Goal: Use online tool/utility: Utilize a website feature to perform a specific function

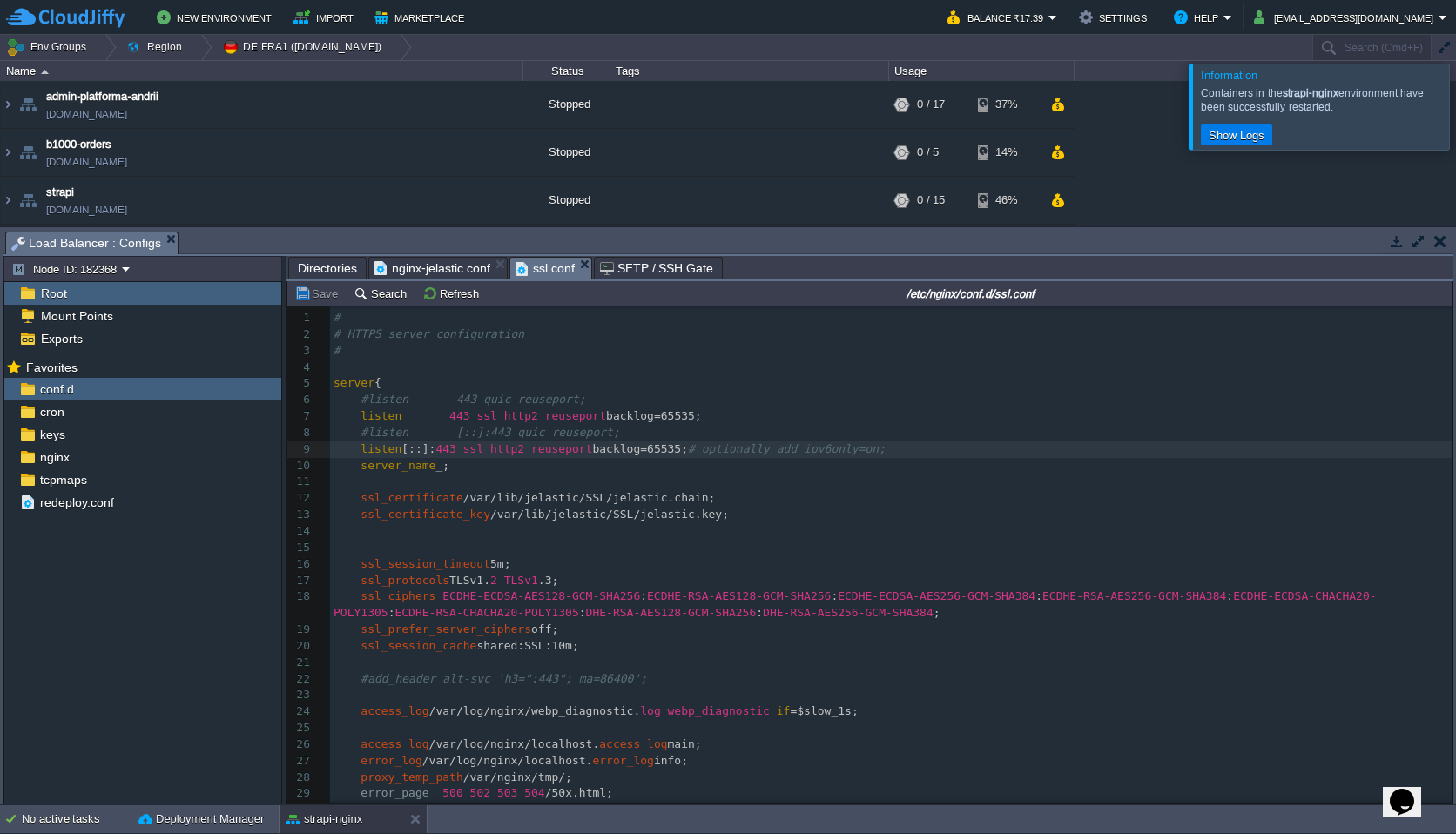
scroll to position [6, 0]
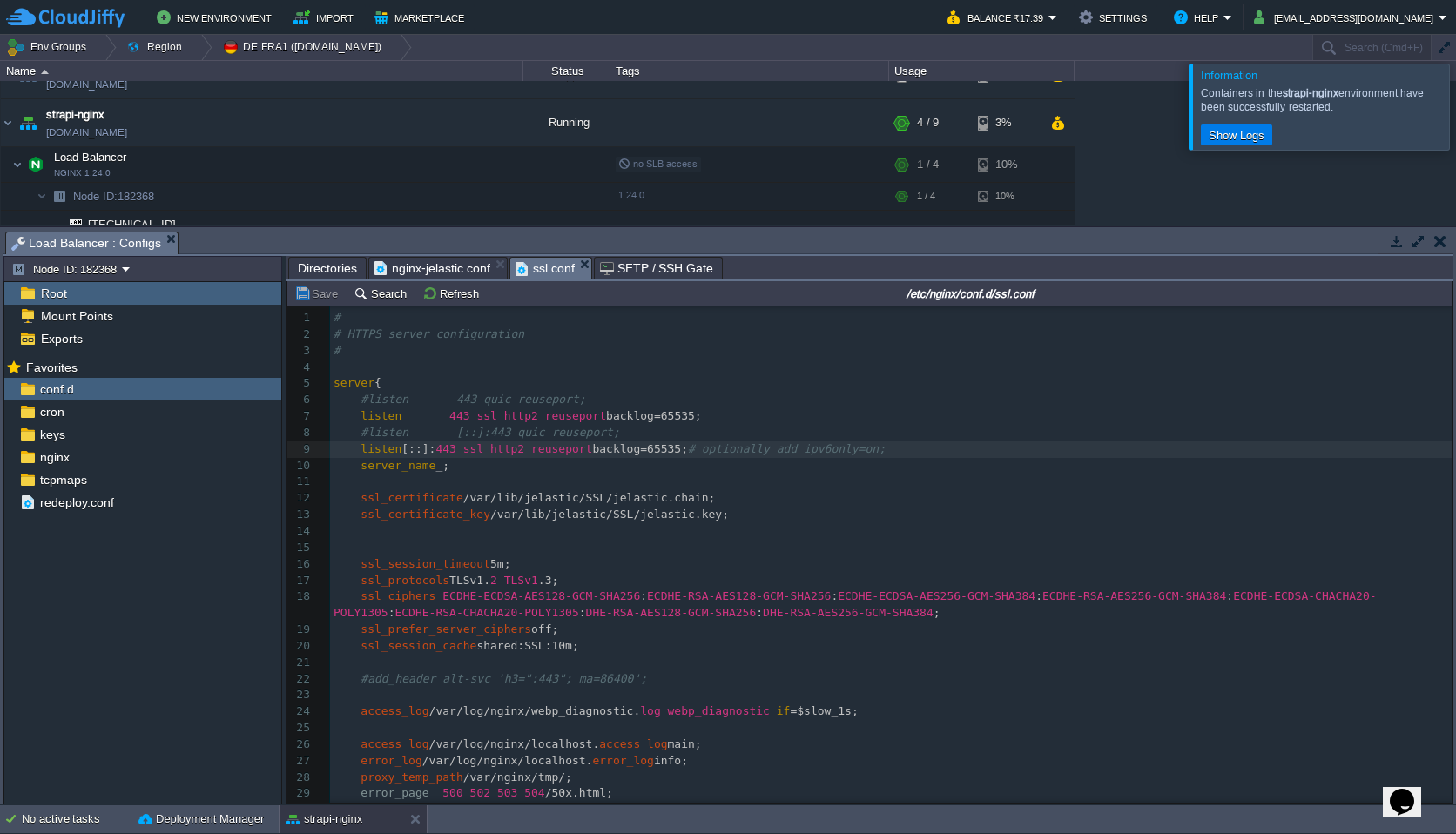
click at [1440, 239] on button "button" at bounding box center [1440, 240] width 12 height 16
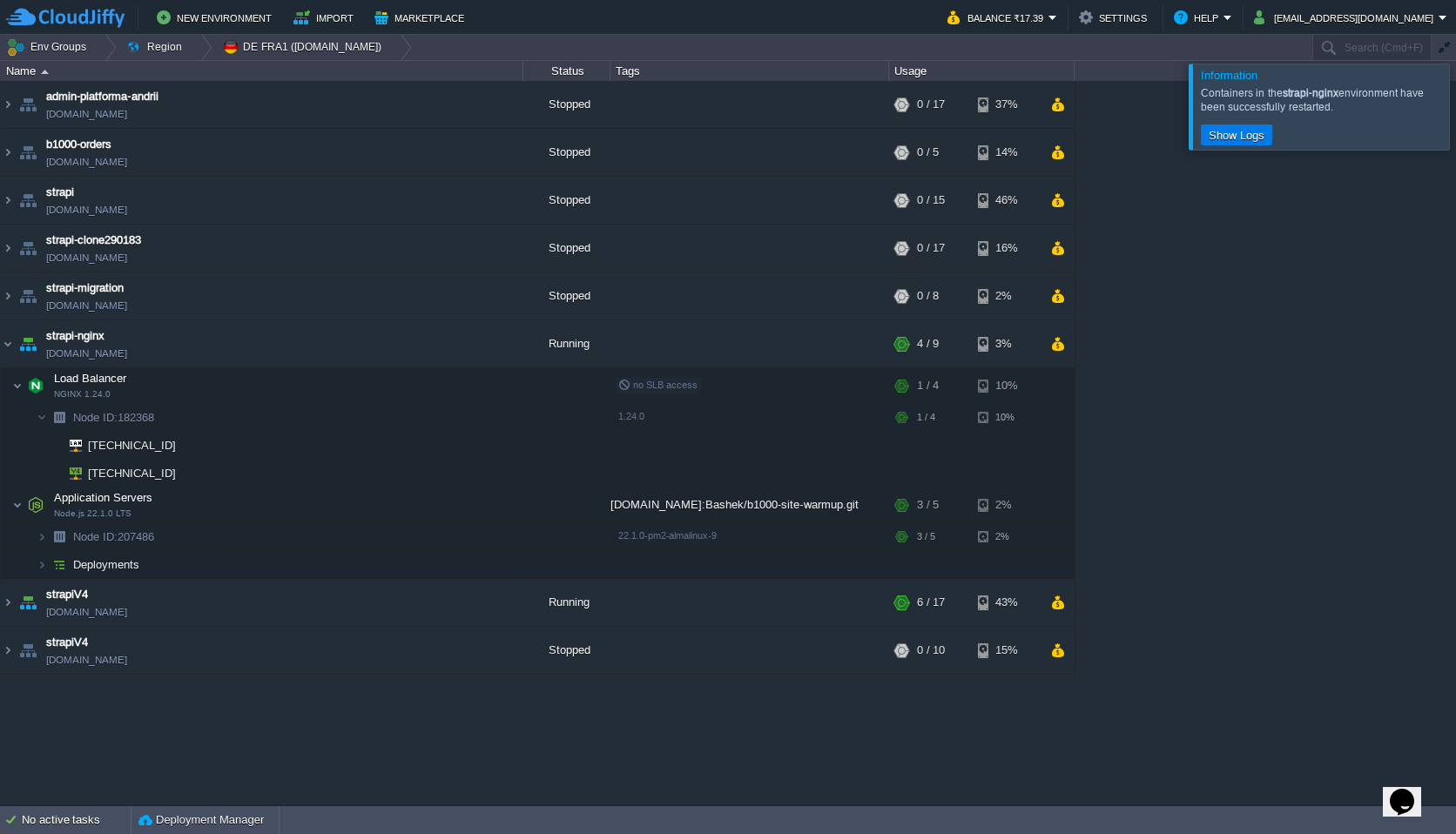
click at [1455, 85] on div at bounding box center [1477, 106] width 0 height 85
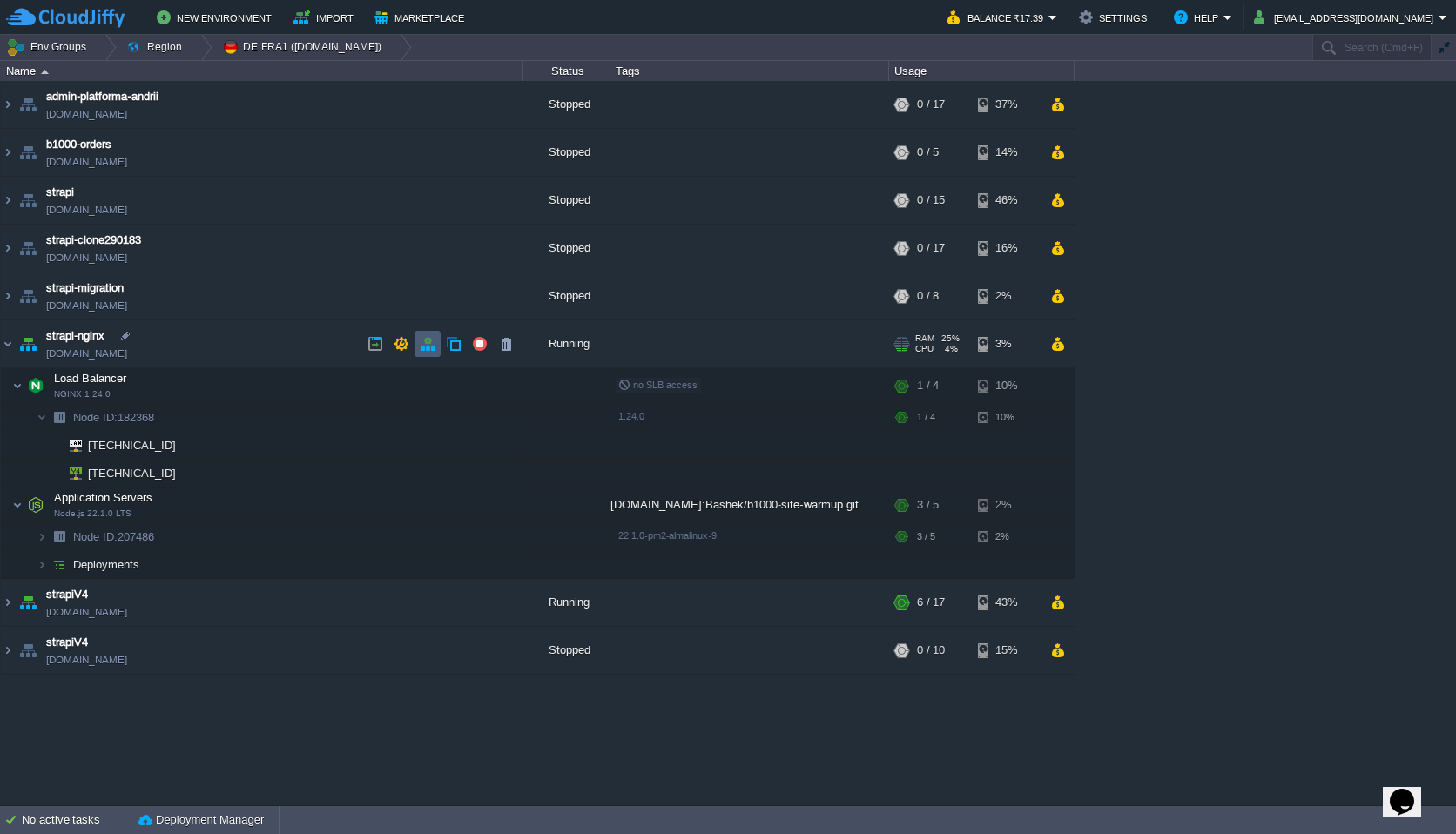
click at [426, 346] on button "button" at bounding box center [427, 343] width 16 height 16
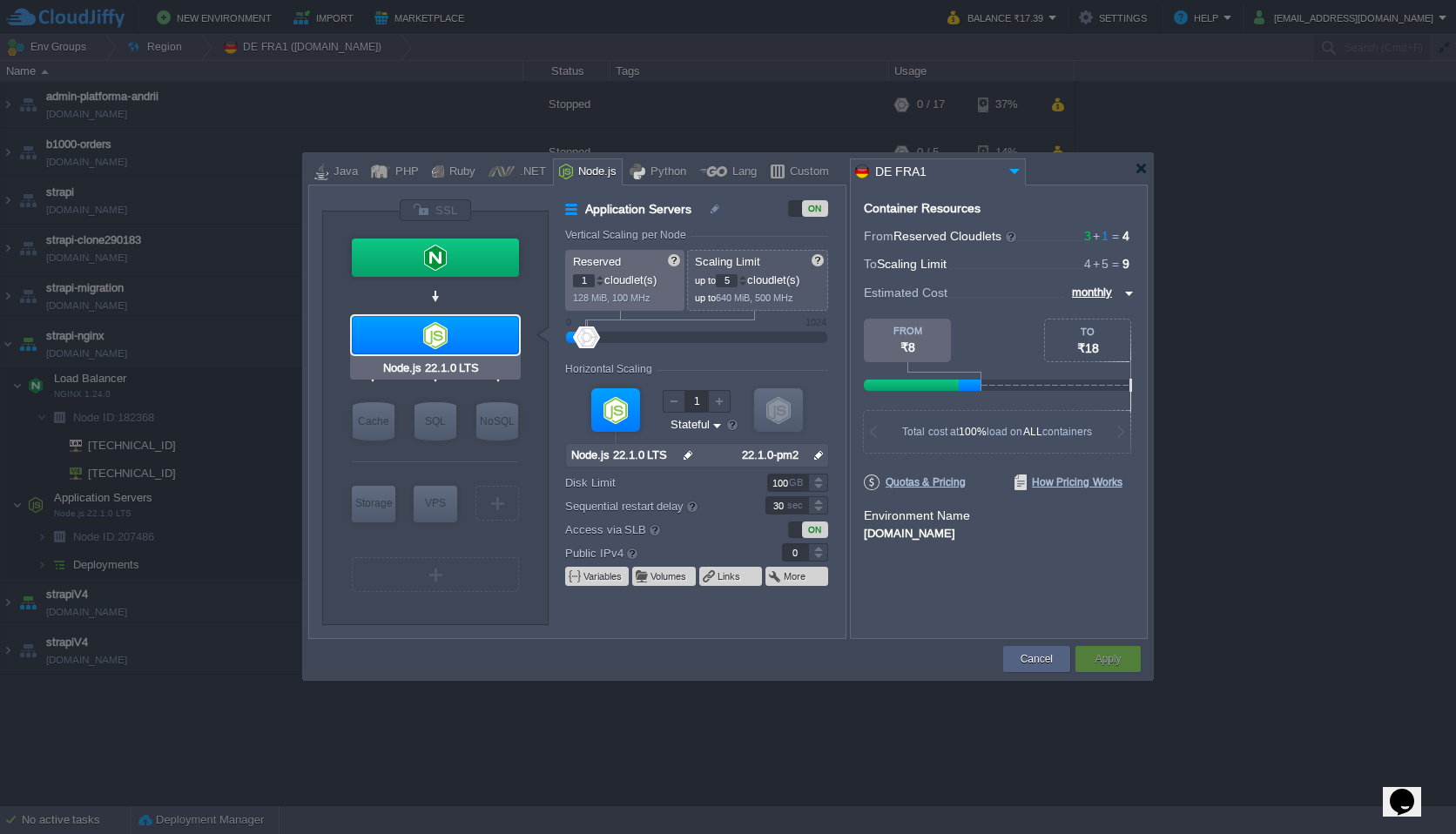
type input "NGINX 1.24.0"
click at [480, 241] on div at bounding box center [435, 257] width 167 height 38
type input "Load Balancer"
type input "3"
type input "4"
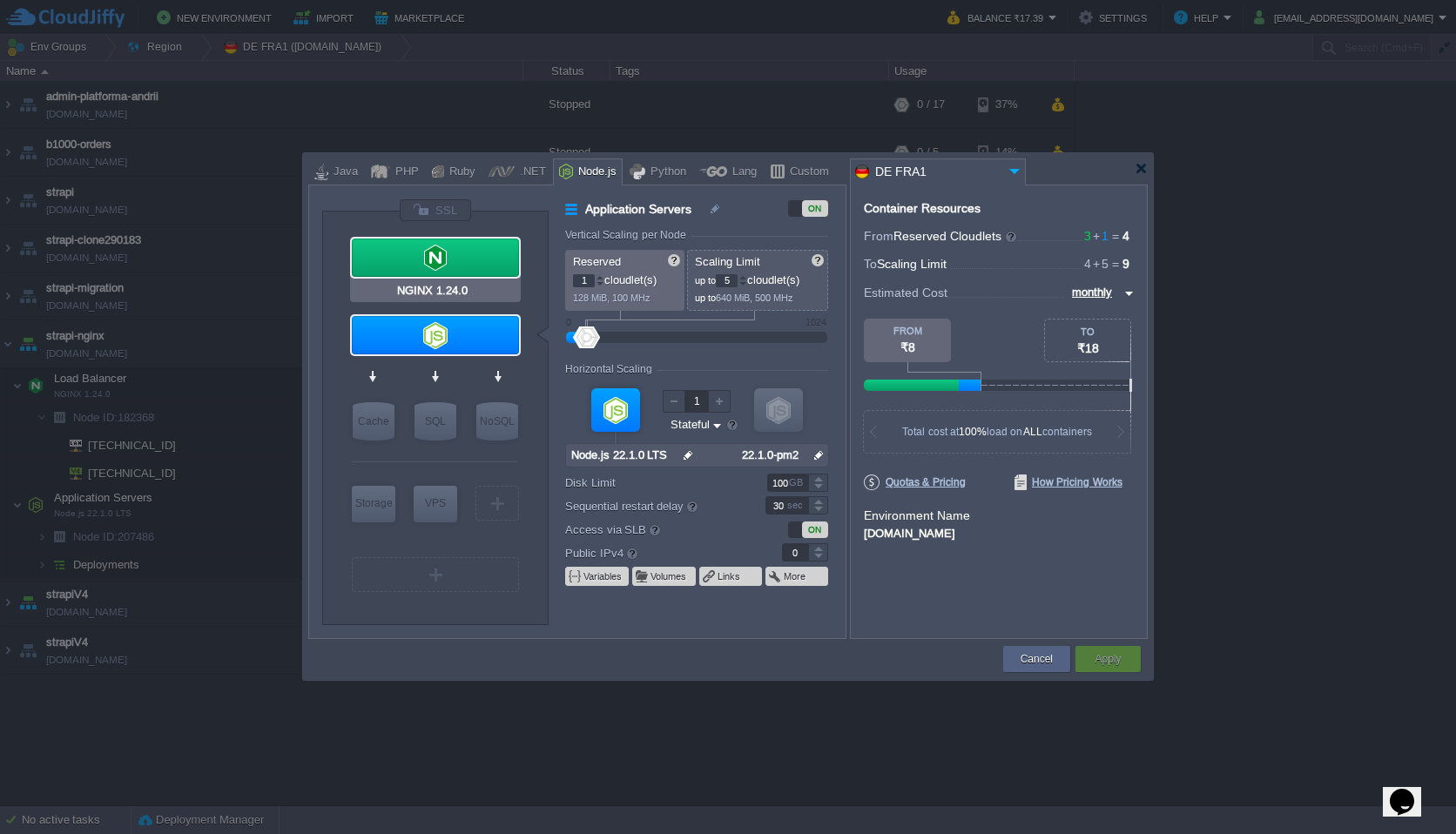
type input "NGINX 1.24.0"
type input "null"
type input "1.24.0"
type input "20"
type input "1"
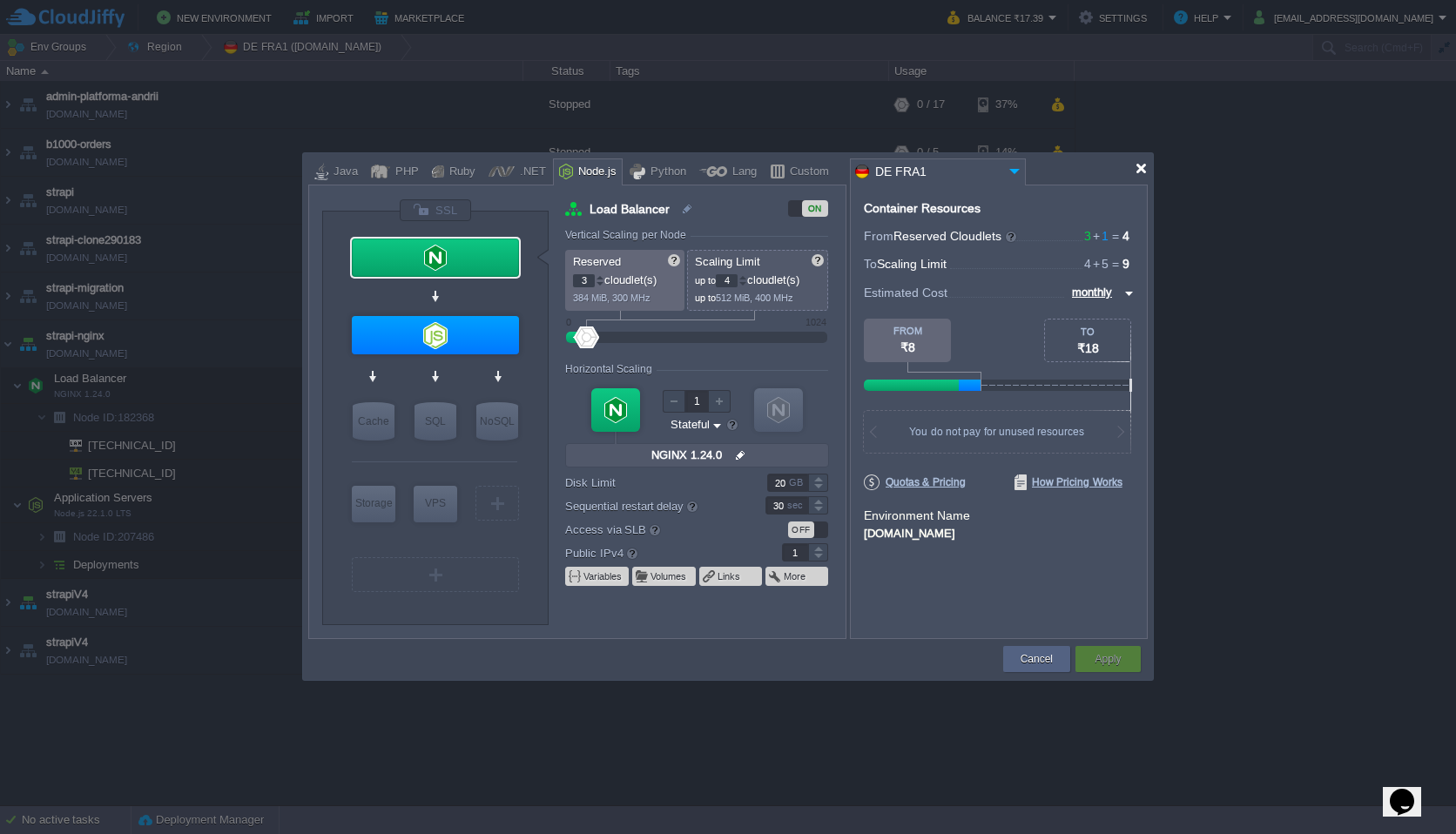
click at [1137, 171] on div at bounding box center [1141, 168] width 13 height 13
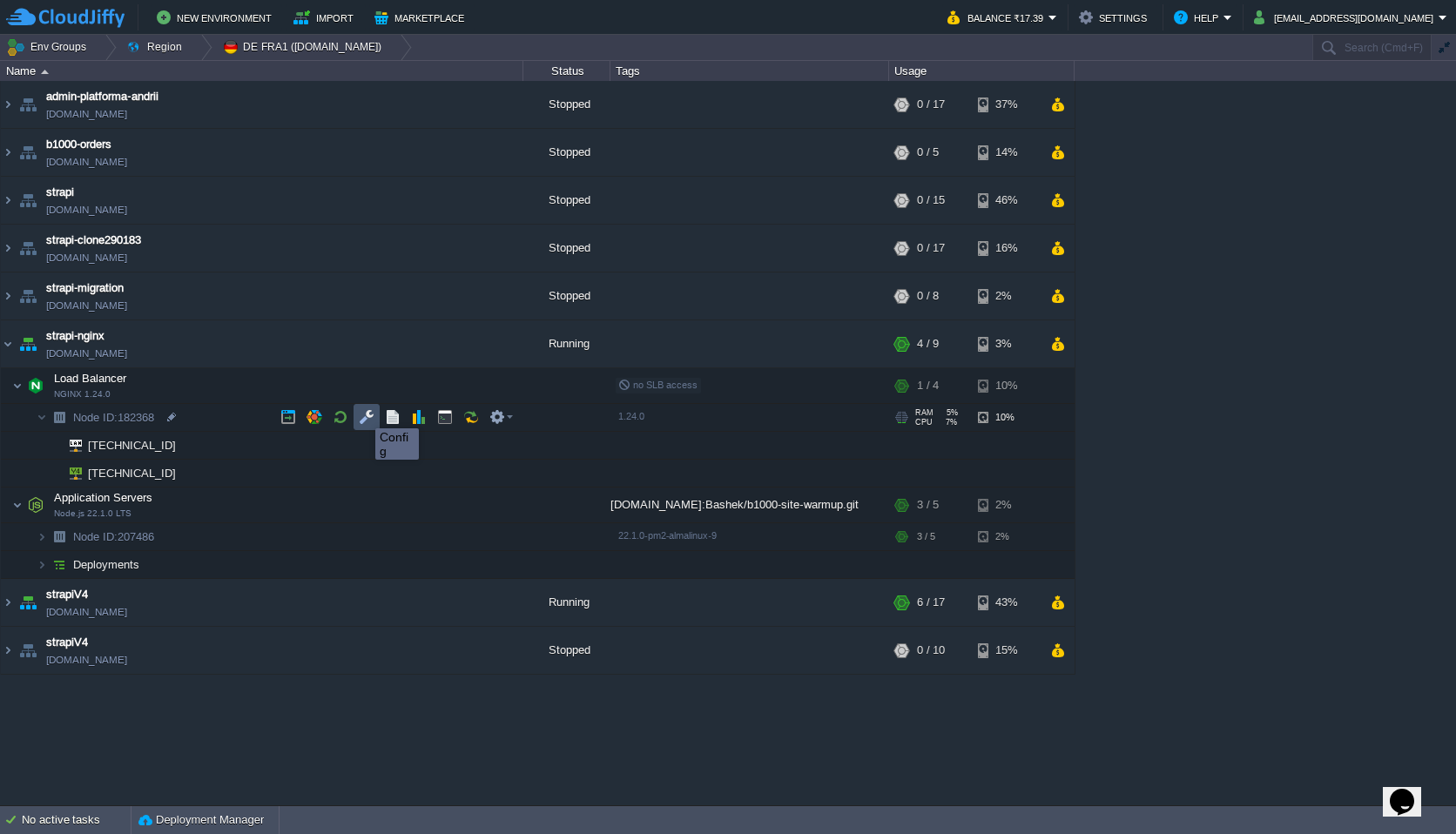
click at [363, 412] on button "button" at bounding box center [366, 417] width 16 height 16
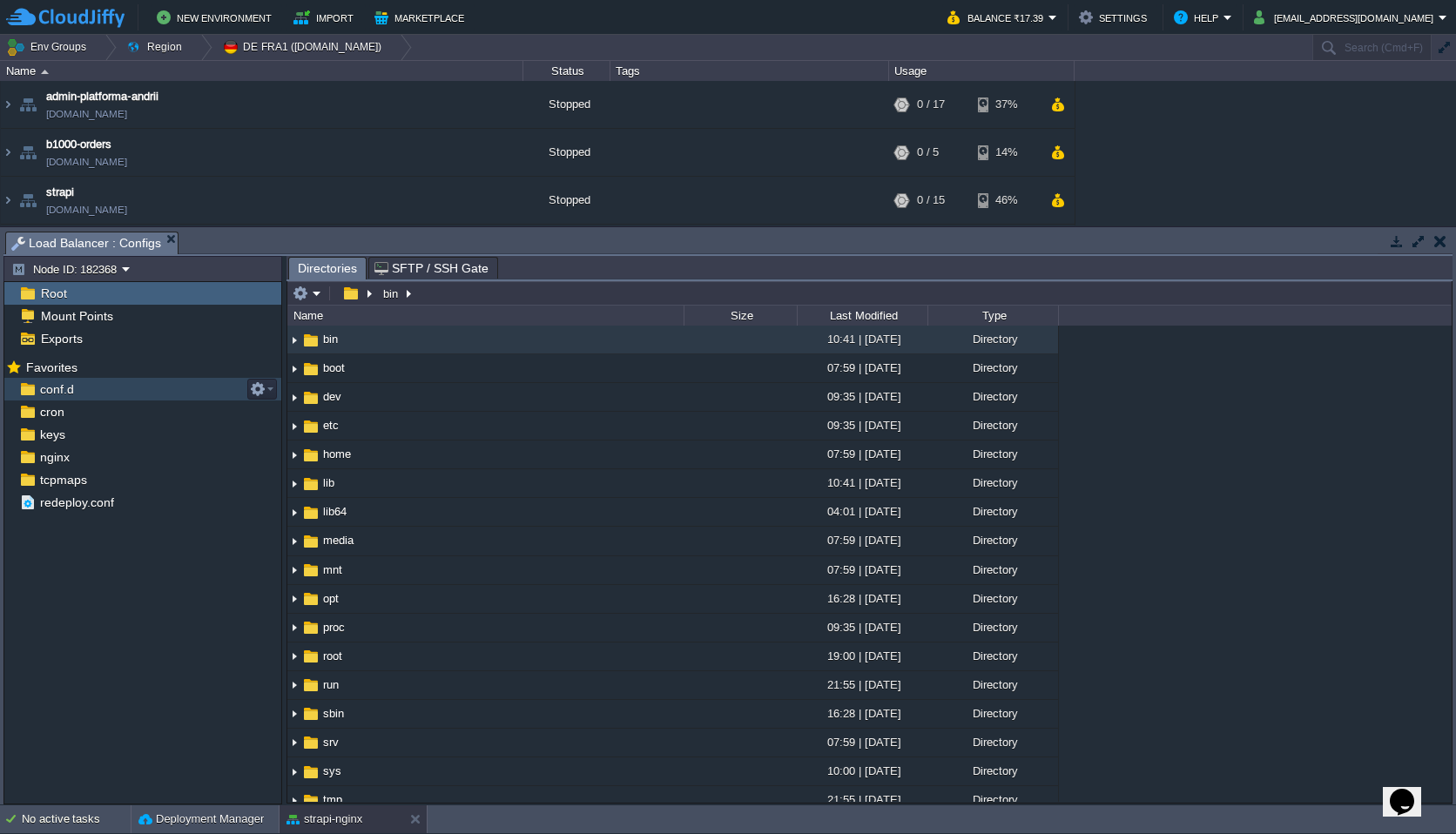
click at [149, 395] on div "conf.d" at bounding box center [142, 389] width 277 height 22
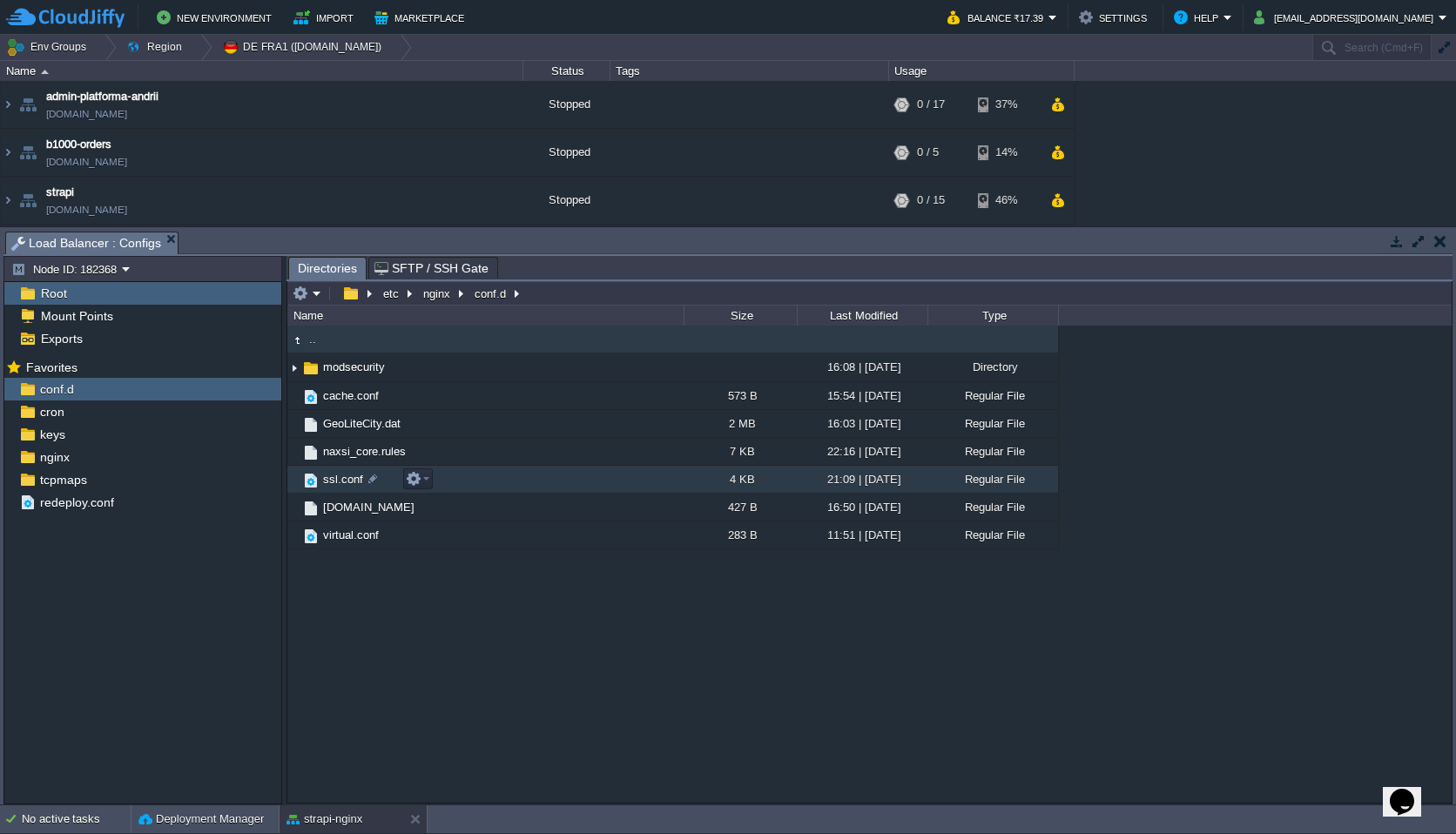
click at [464, 494] on td "ssl.conf" at bounding box center [486, 480] width 396 height 28
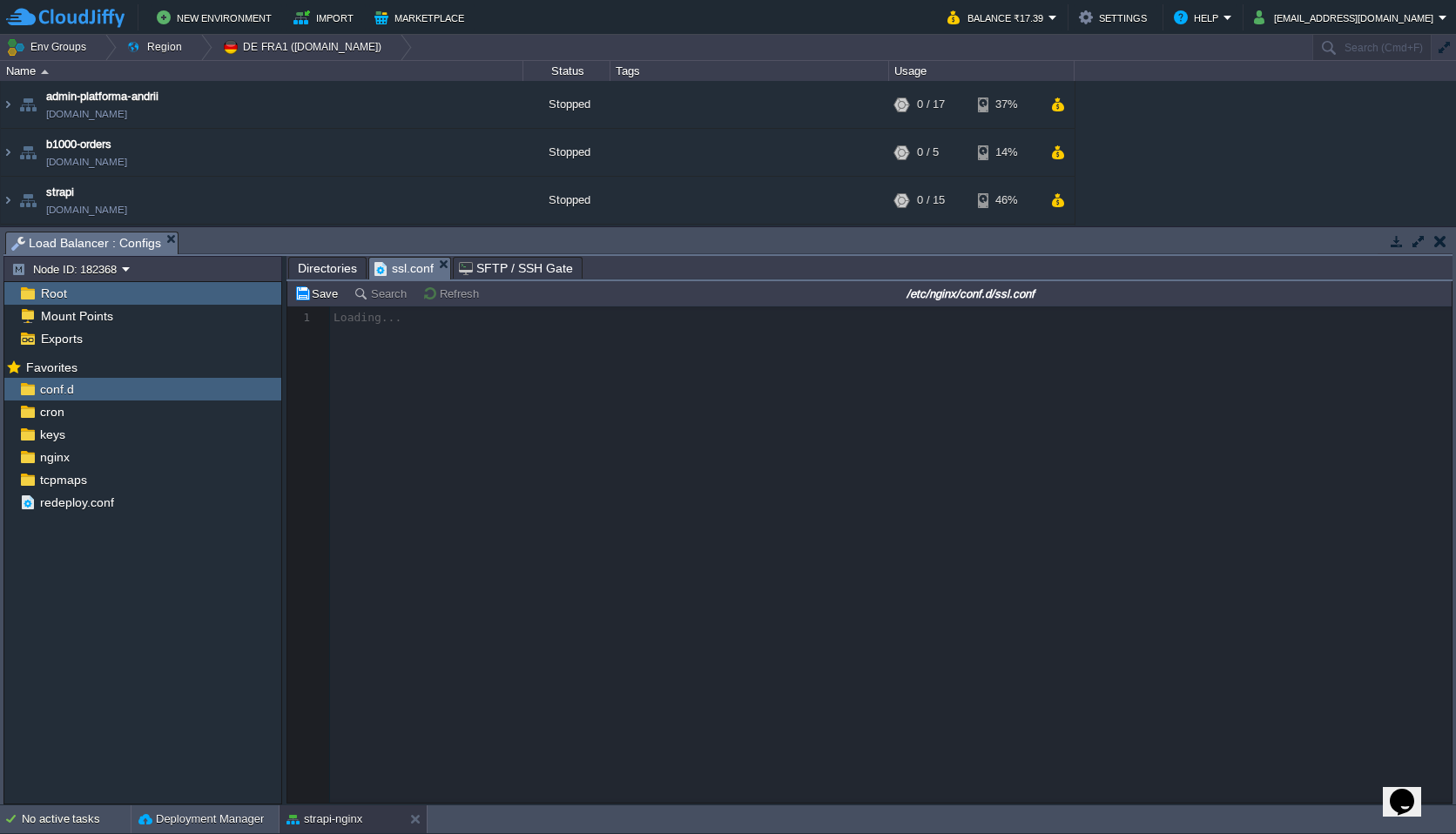
click at [531, 497] on div at bounding box center [870, 554] width 1165 height 497
click at [559, 499] on div at bounding box center [870, 554] width 1165 height 497
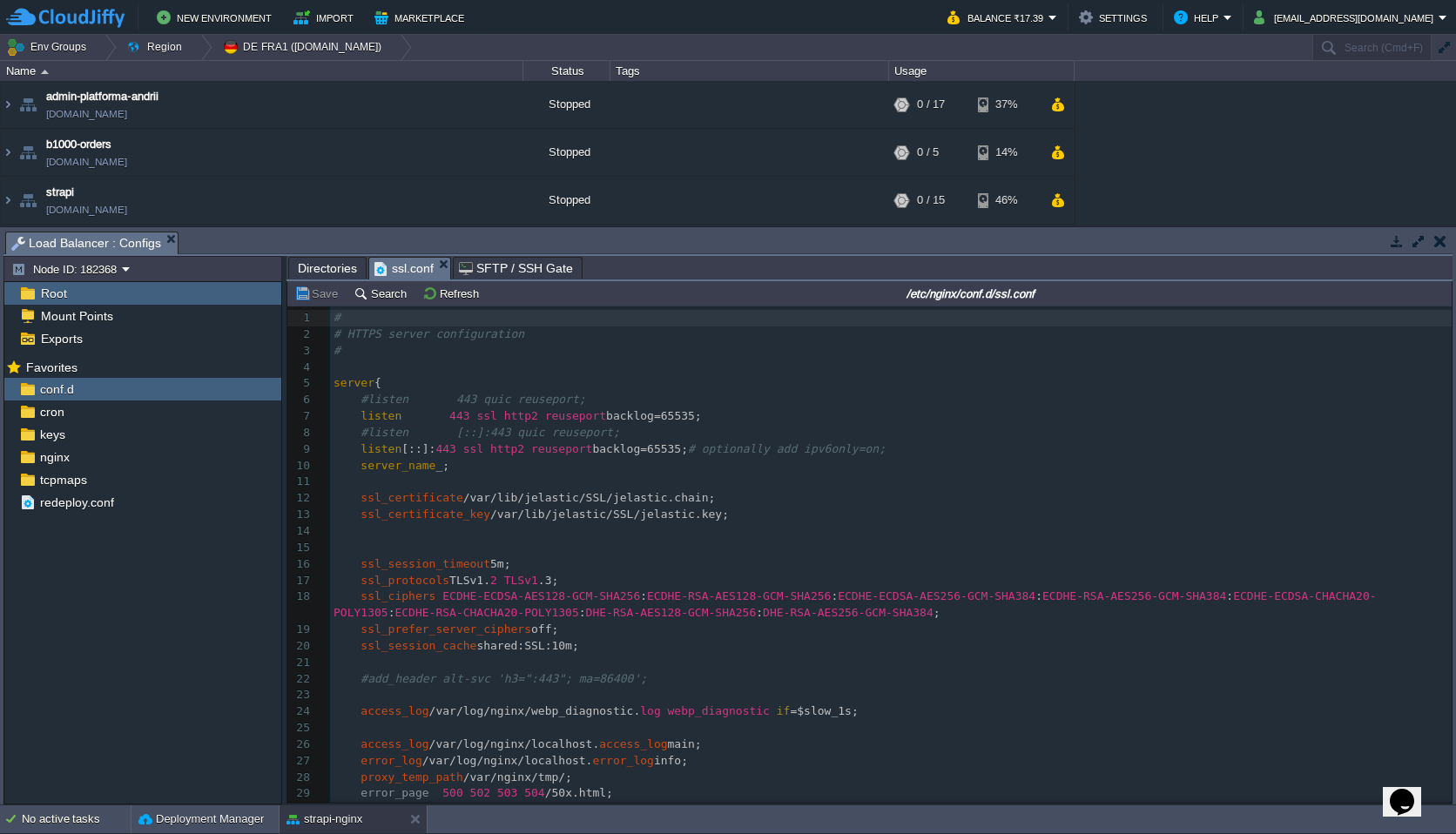
click at [571, 498] on span "/var/lib/jelastic/SSL/jelastic.chain;" at bounding box center [589, 497] width 253 height 13
type input "worker_processes"
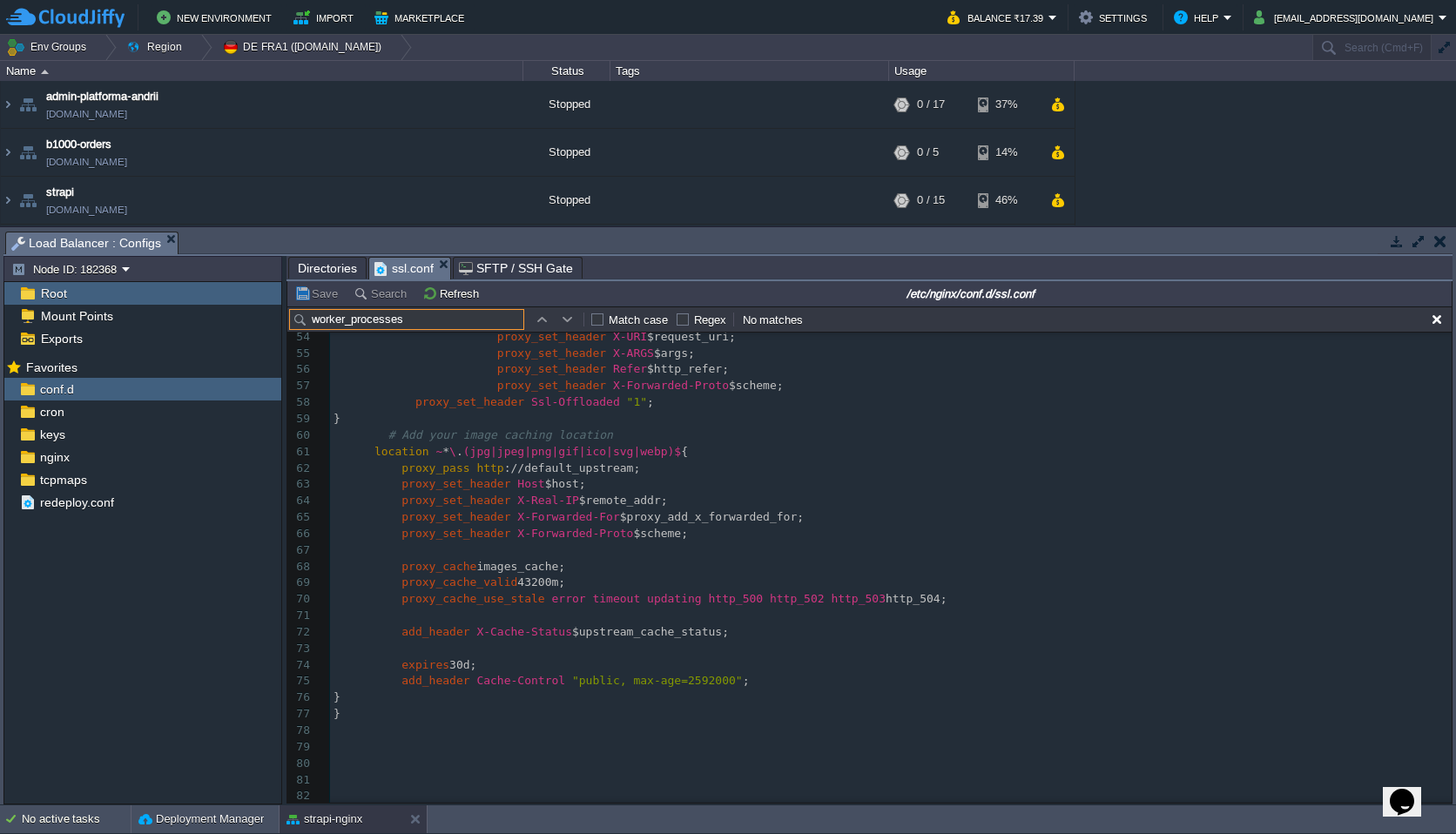
scroll to position [0, 0]
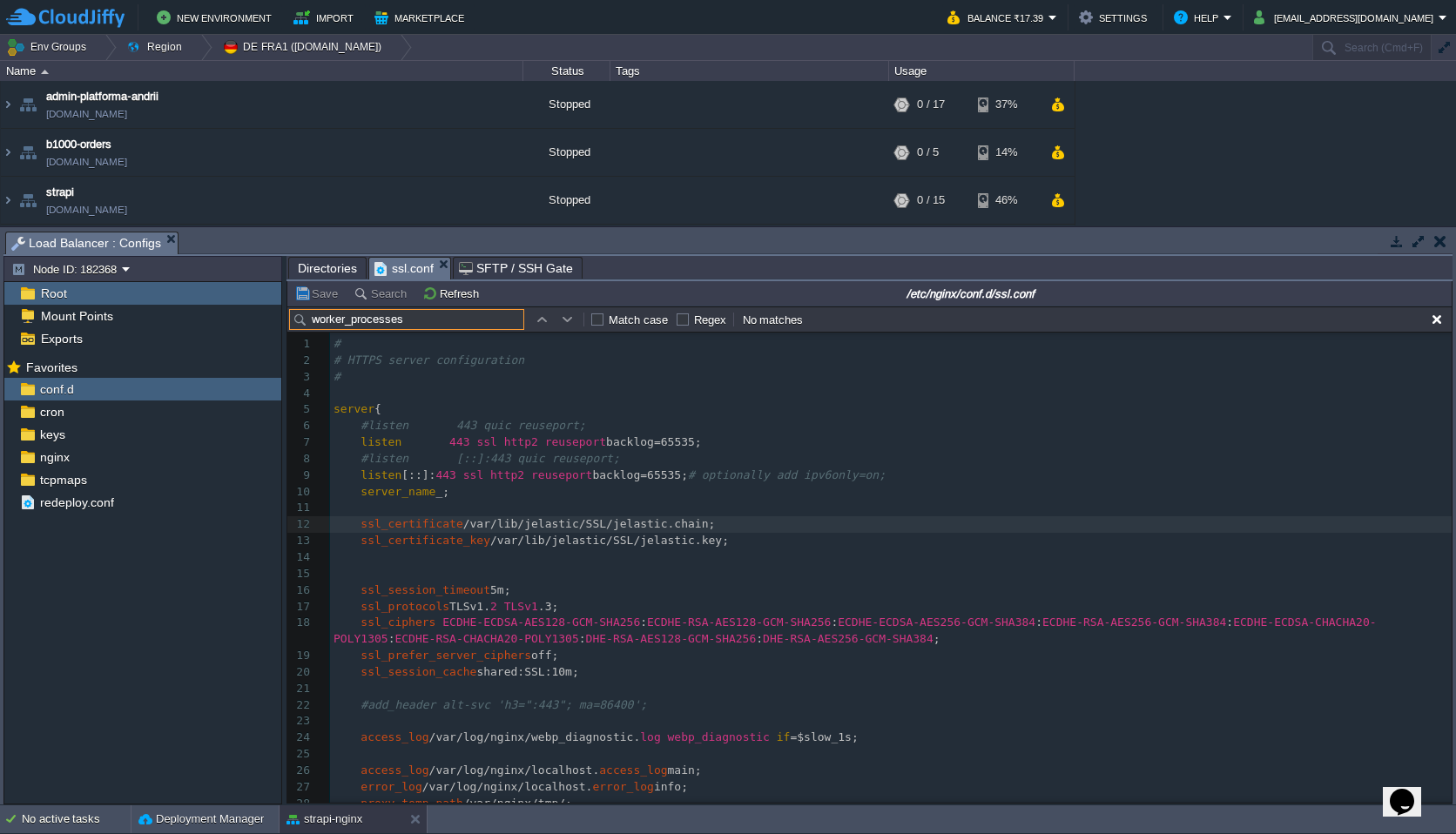
click at [318, 273] on span "Directories" at bounding box center [327, 268] width 59 height 21
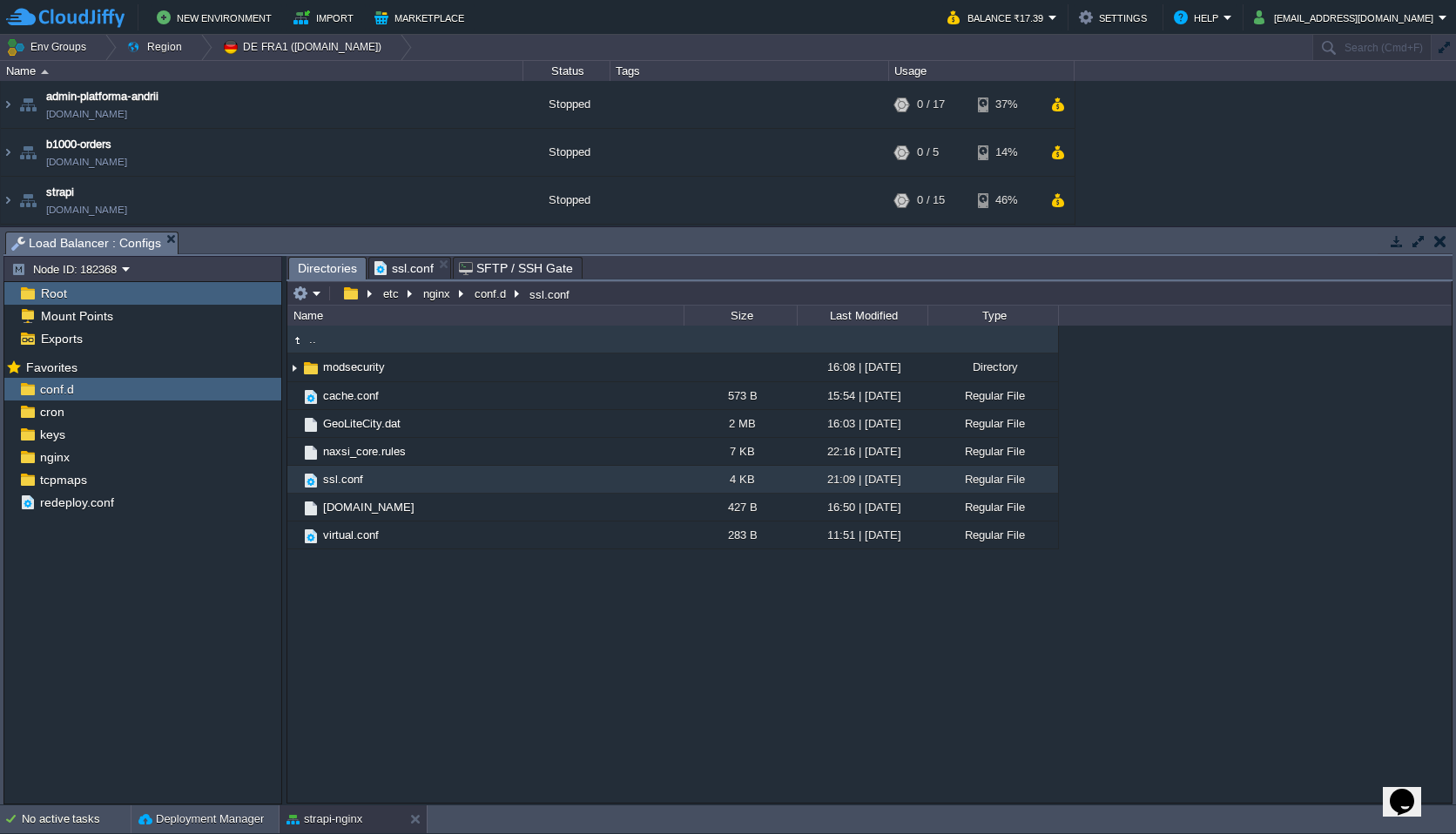
click at [348, 345] on td ".." at bounding box center [486, 339] width 396 height 28
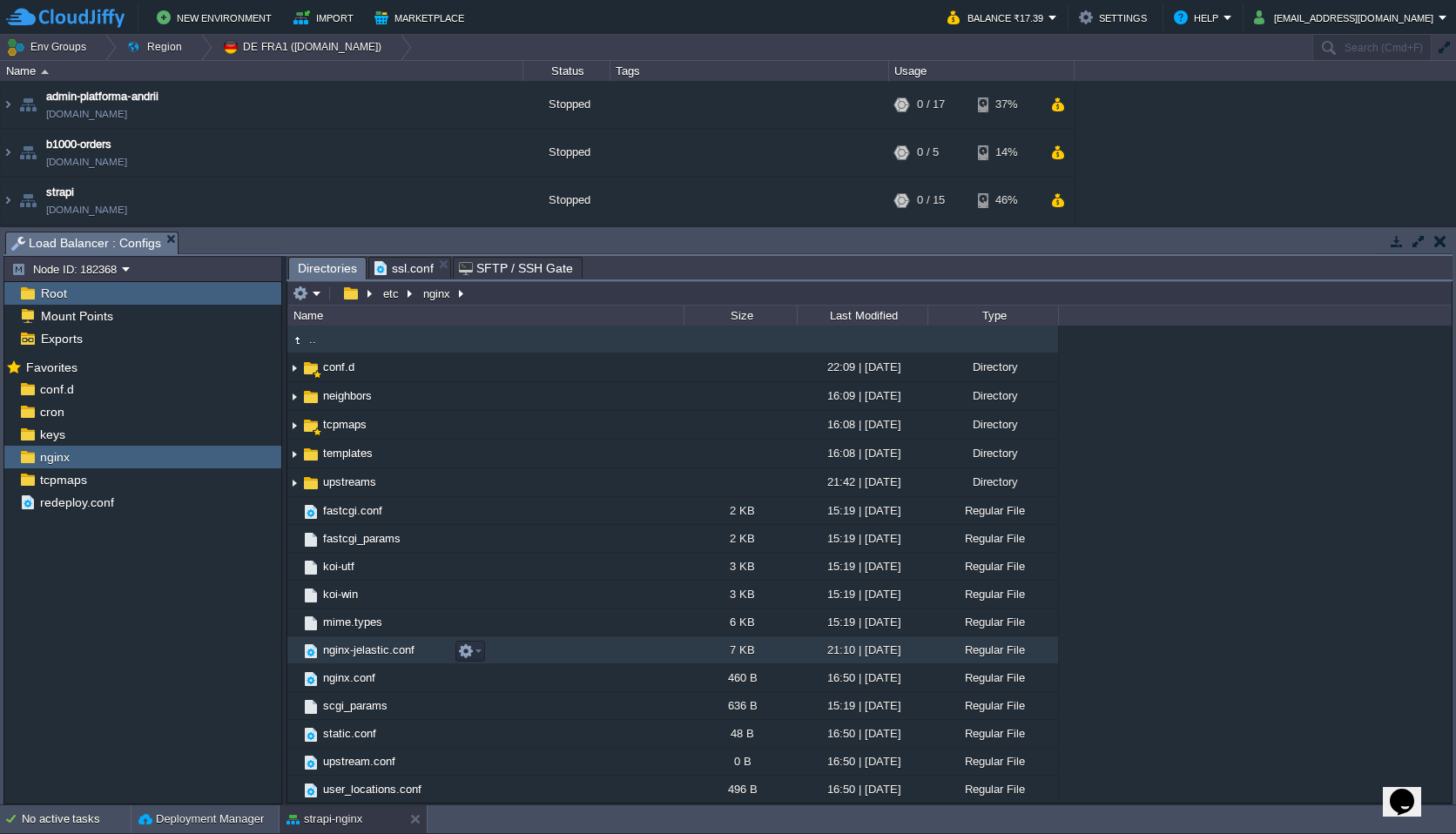
scroll to position [59, 0]
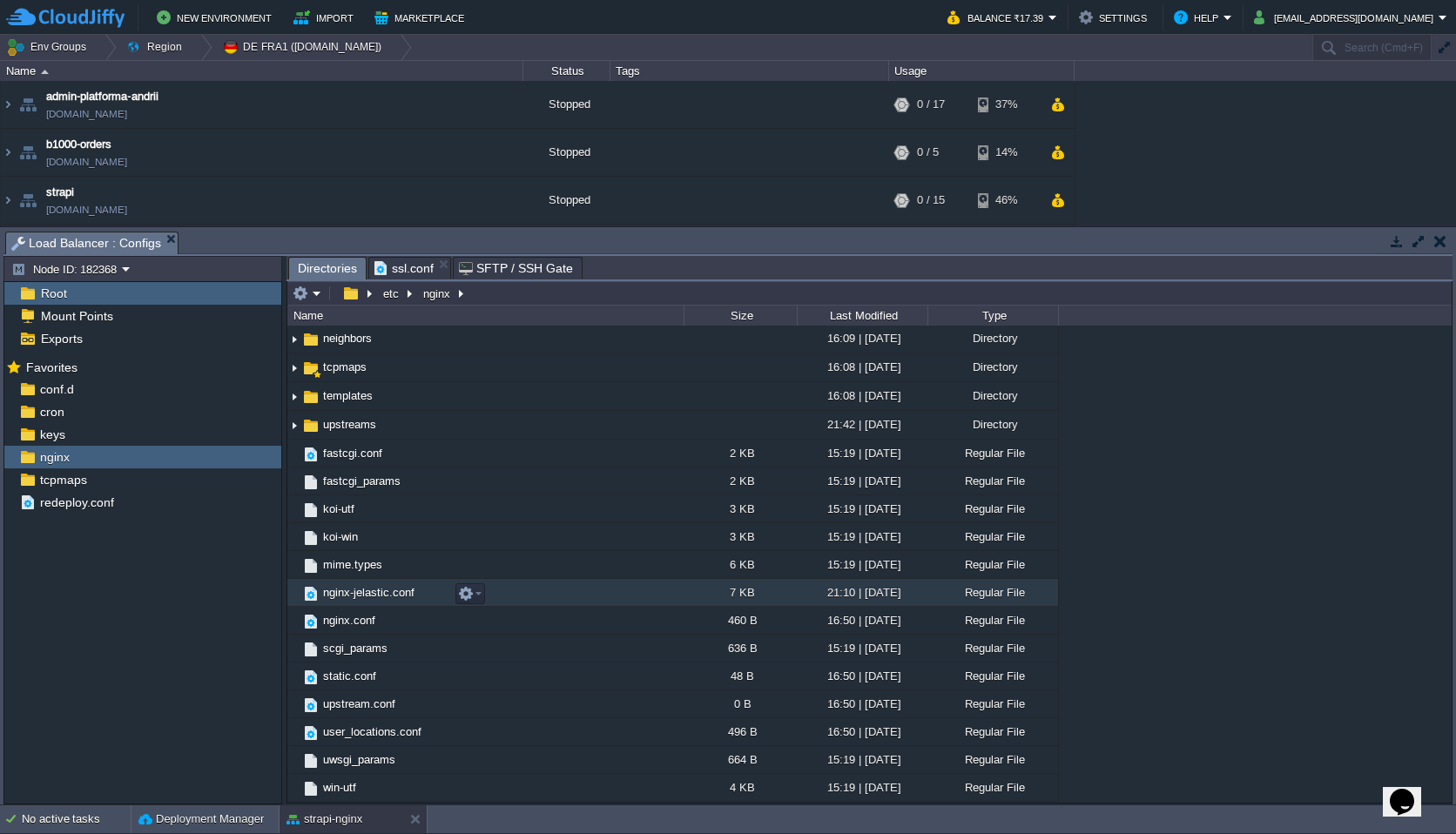
click at [379, 598] on span "nginx-jelastic.conf" at bounding box center [368, 593] width 97 height 15
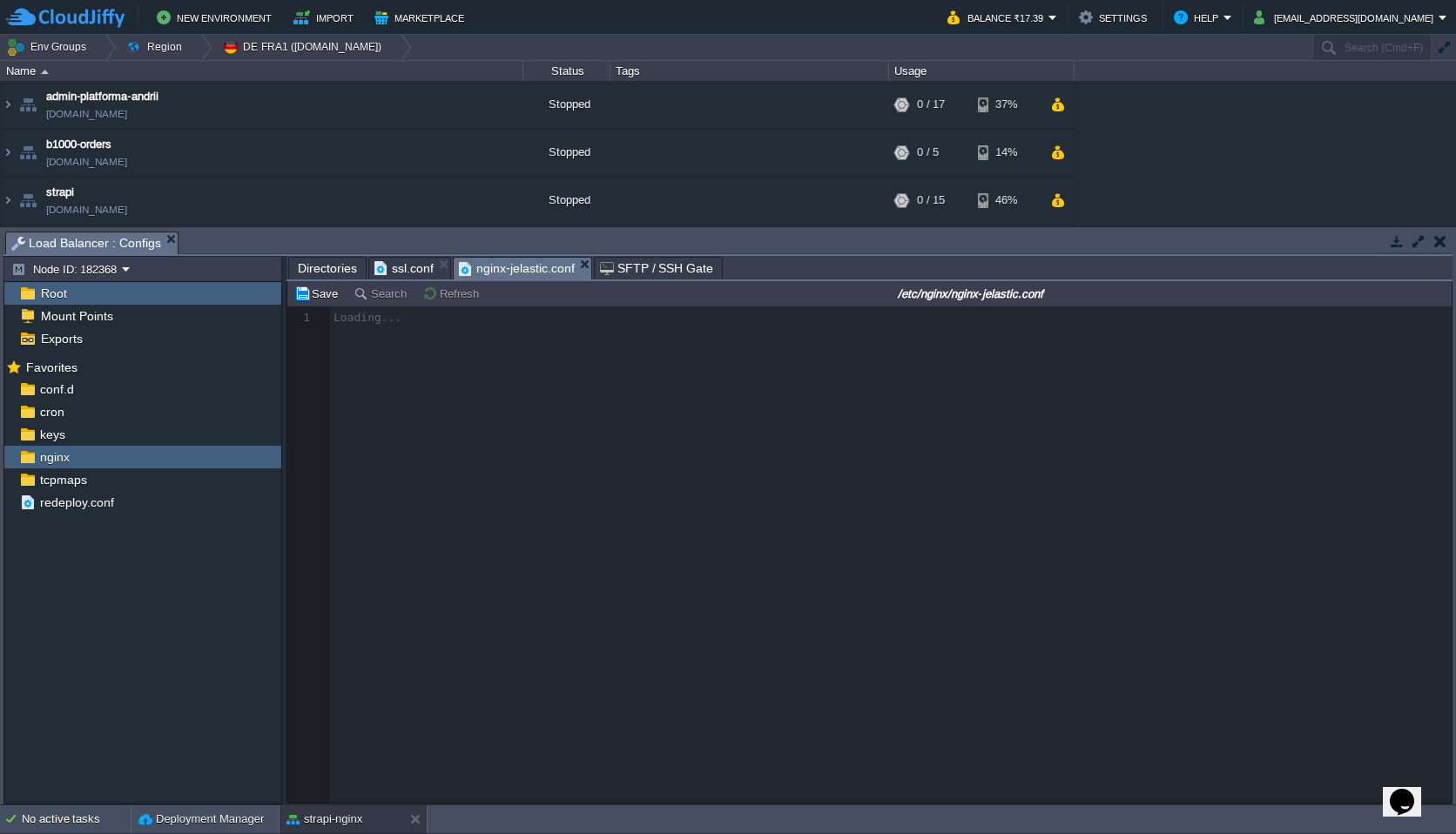
click at [471, 516] on div at bounding box center [870, 554] width 1165 height 497
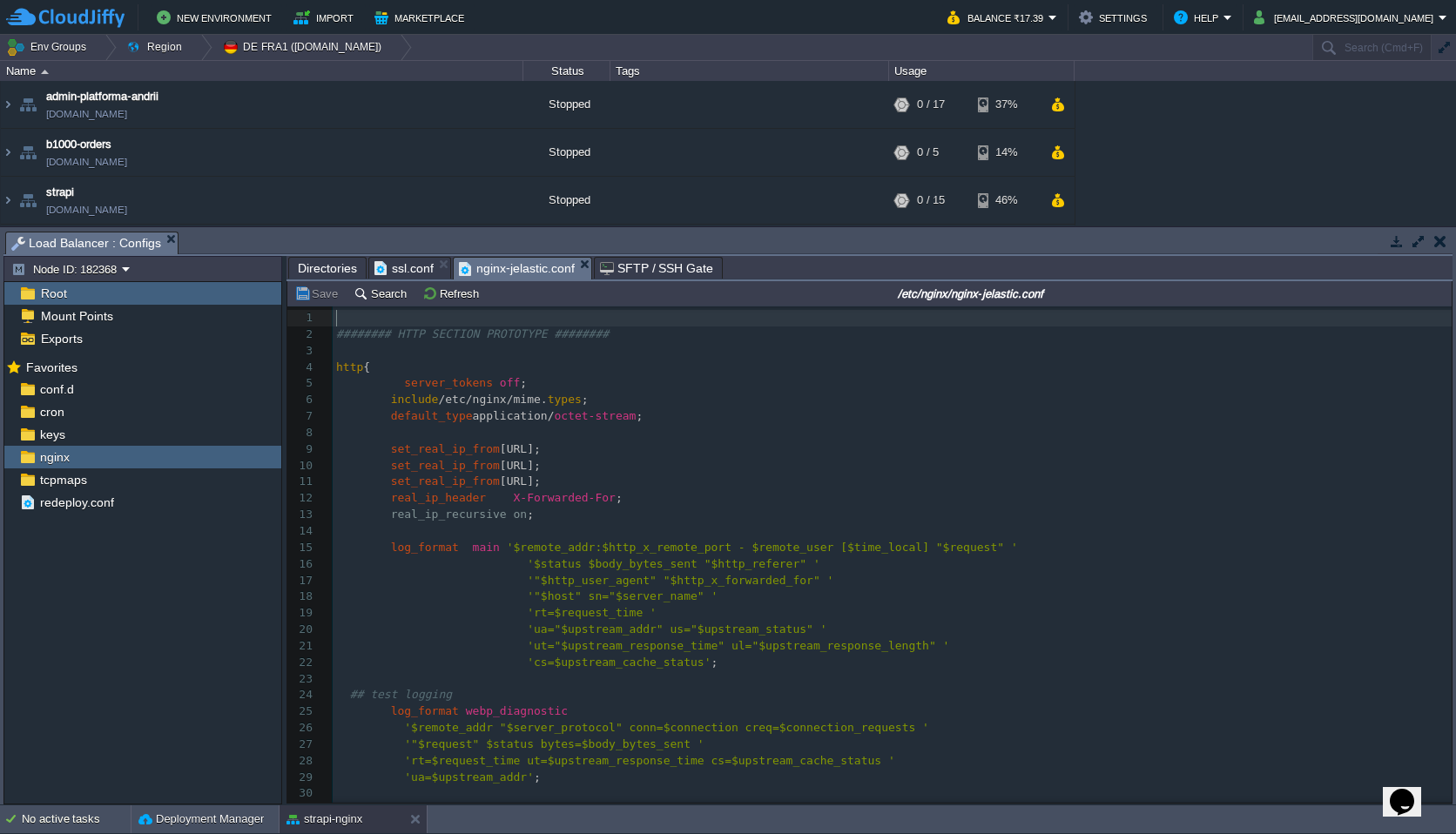
scroll to position [6, 0]
click at [480, 522] on div "190 1 ​ 2 ######## HTTP SECTION PROTOTYPE ######## 3 ​ 4 http { 5 server_tokens…" at bounding box center [893, 638] width 1119 height 656
type input "worker_processes"
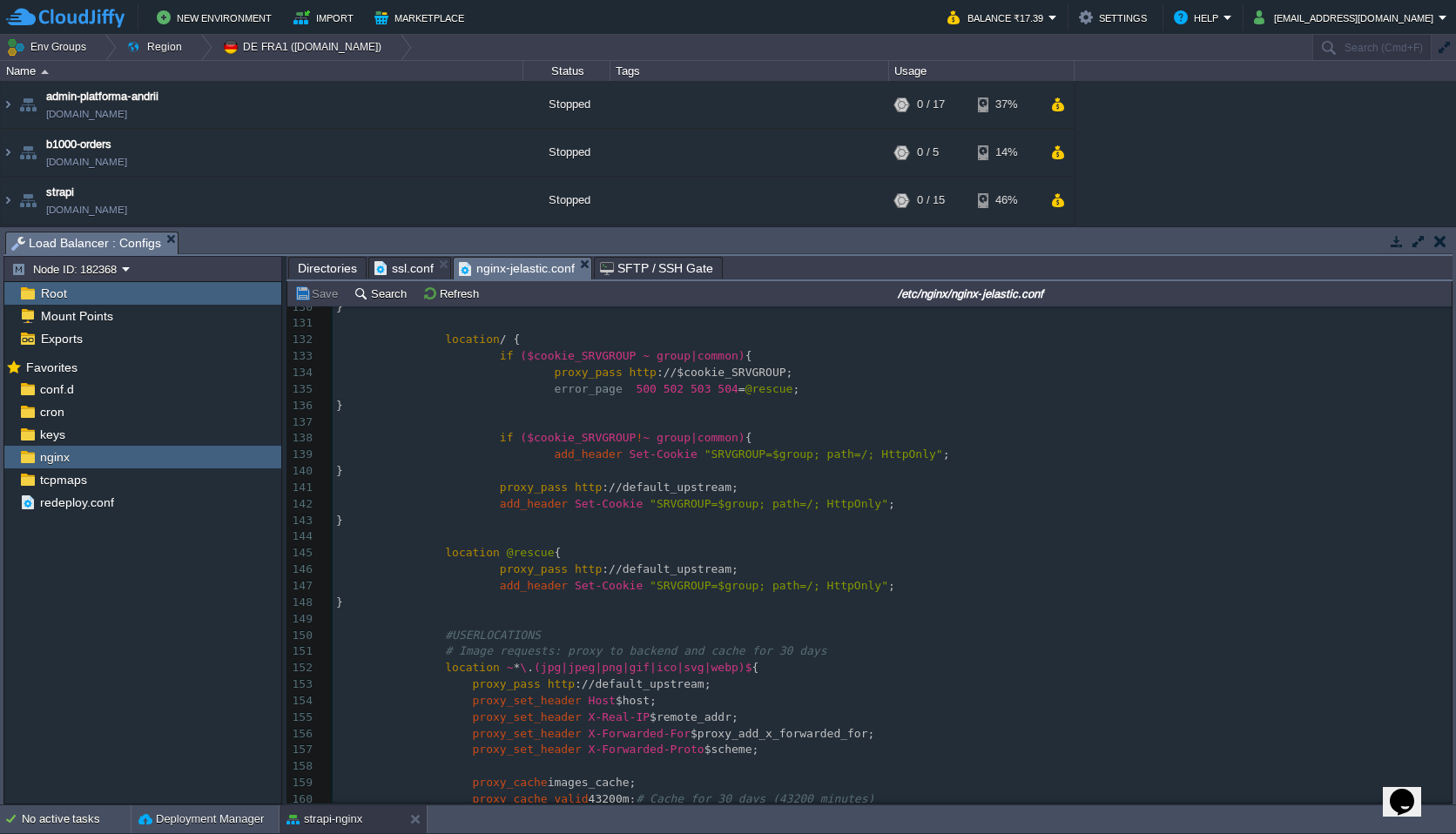
scroll to position [2128, 0]
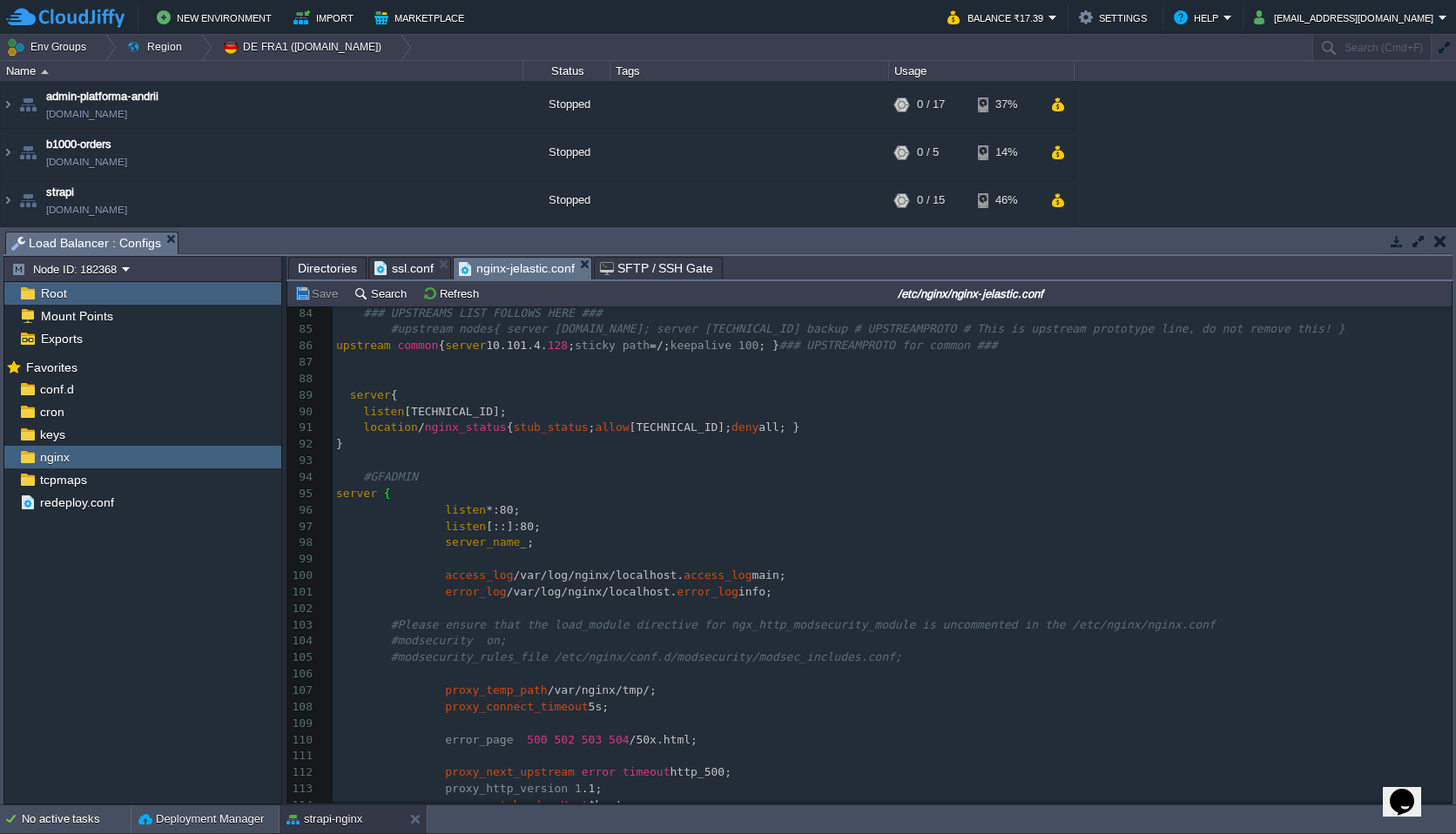
type textarea "-"
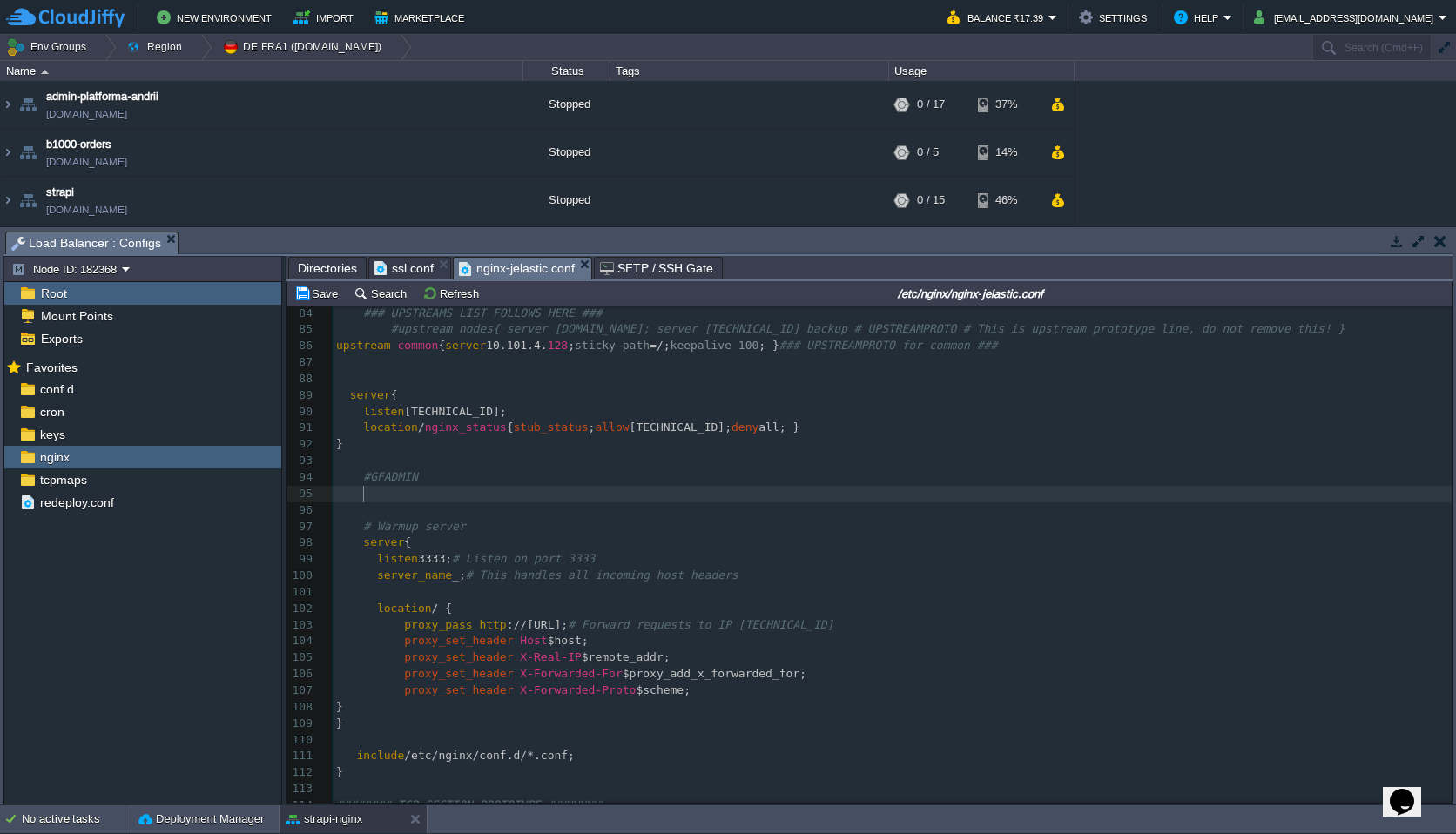
paste textarea
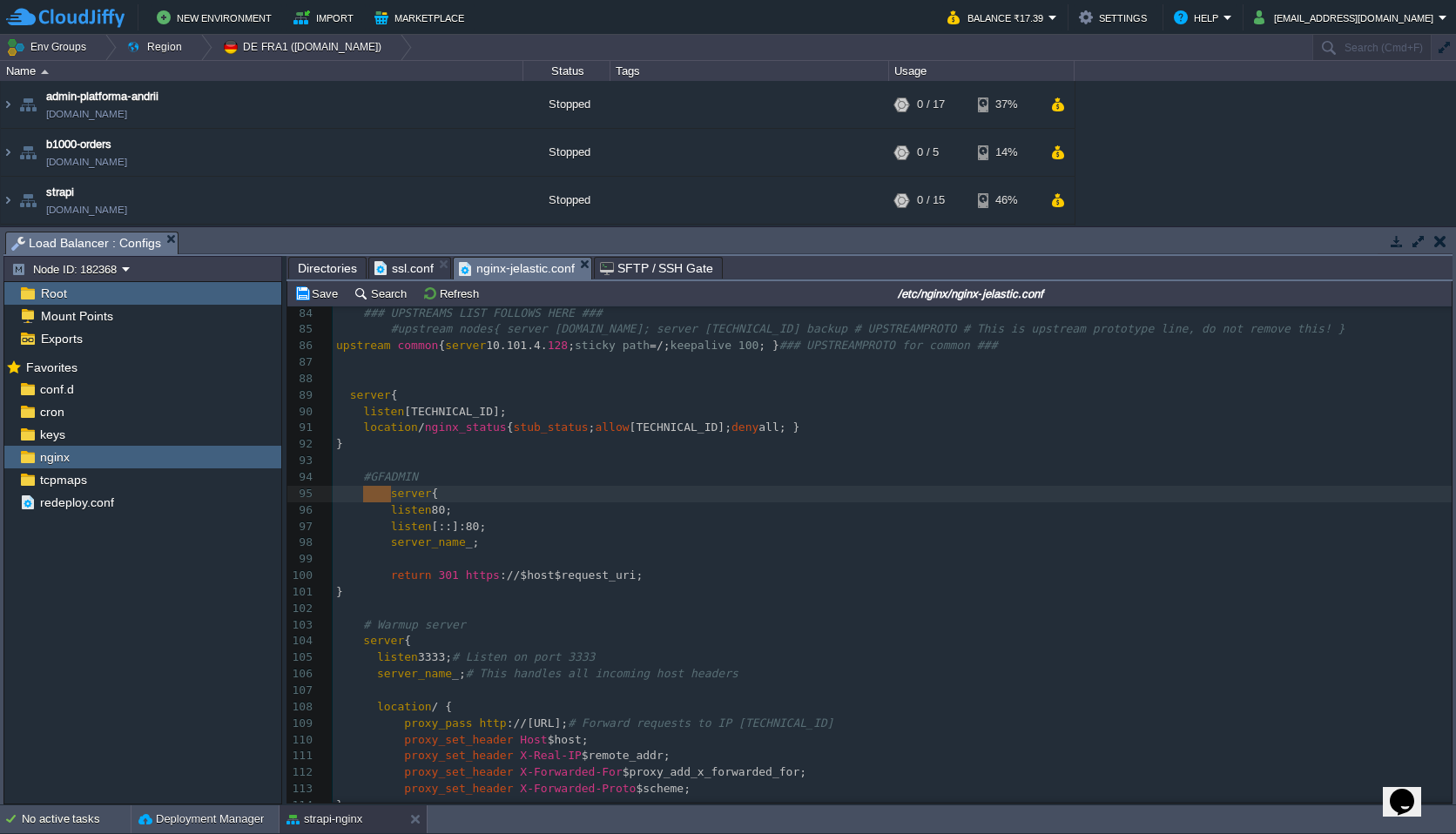
drag, startPoint x: 389, startPoint y: 497, endPoint x: 364, endPoint y: 497, distance: 25.0
click at [450, 487] on pre "server {" at bounding box center [893, 494] width 1119 height 17
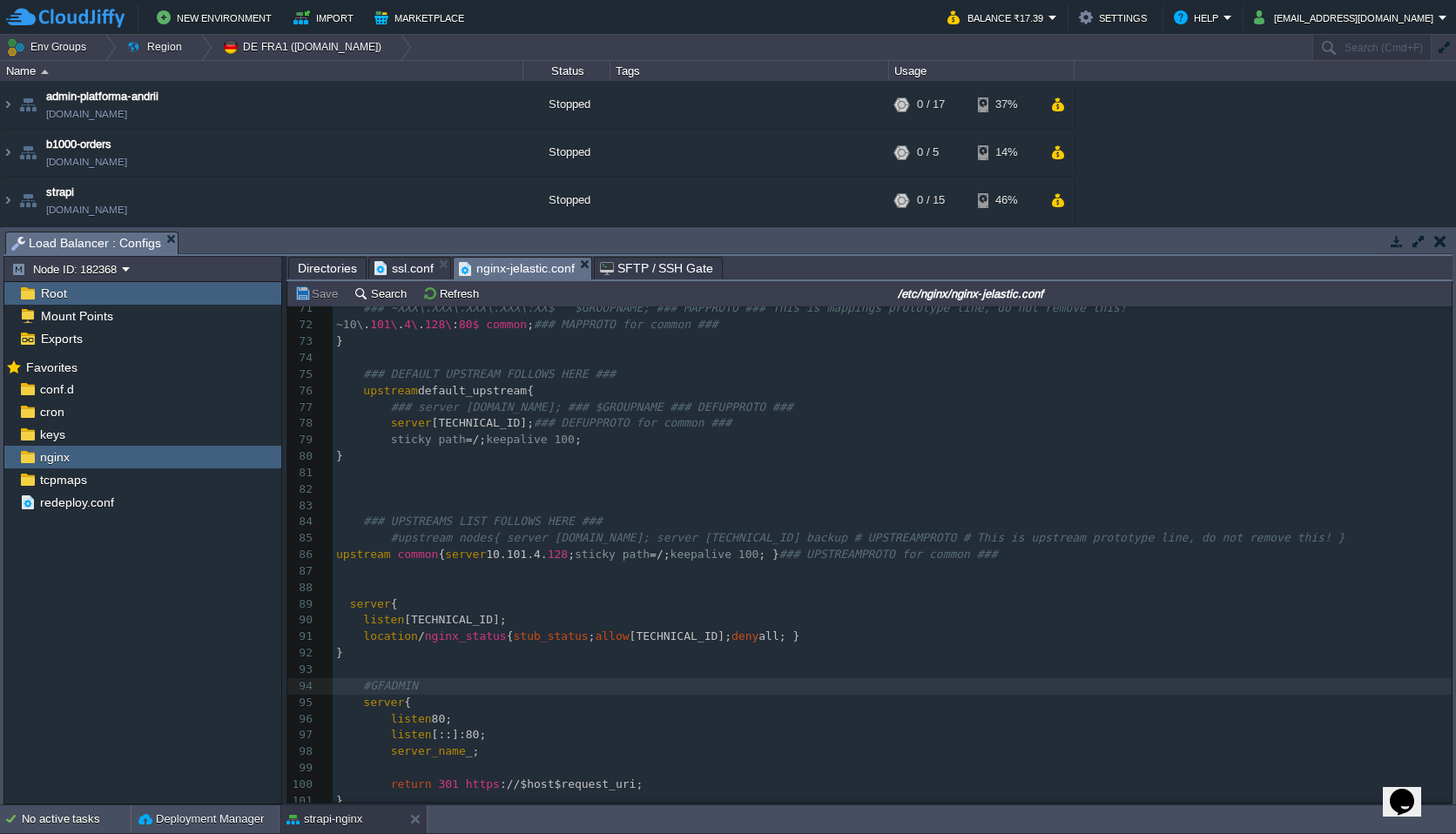
scroll to position [867, 0]
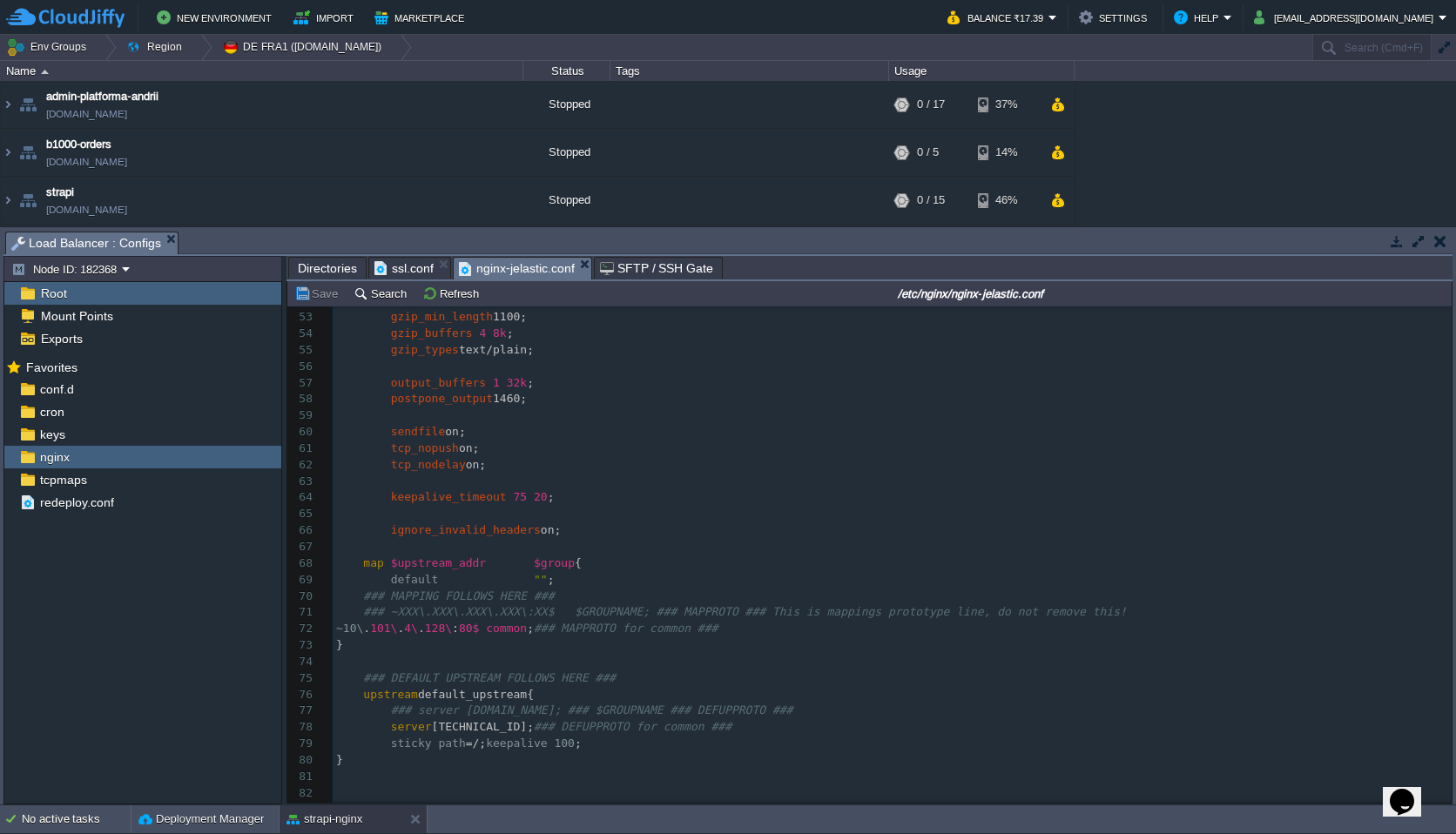
click at [587, 494] on pre "keepalive_timeout 75 20 ;" at bounding box center [893, 497] width 1119 height 17
type textarea "keepalive_timeout 75 20;"
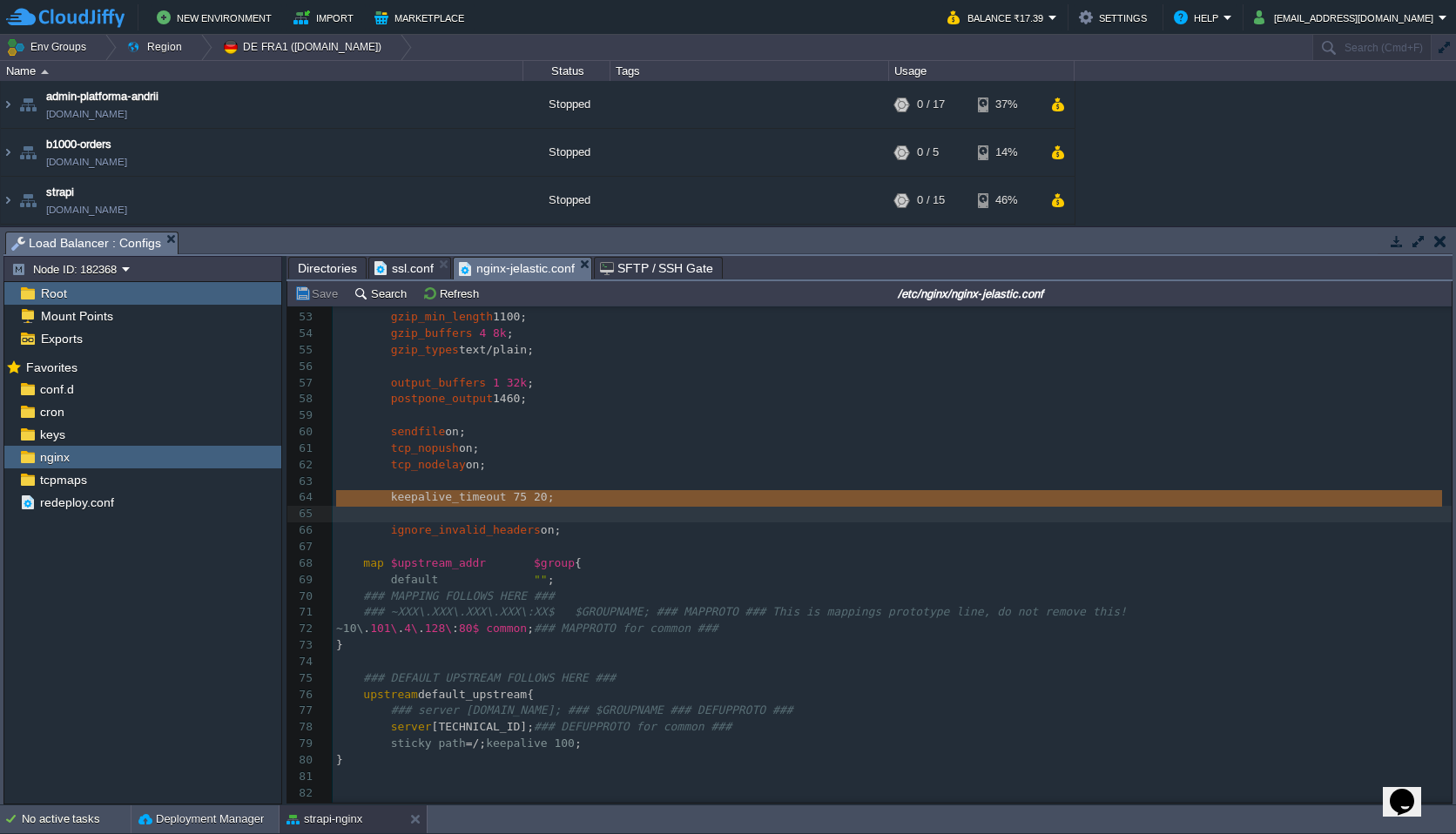
paste textarea
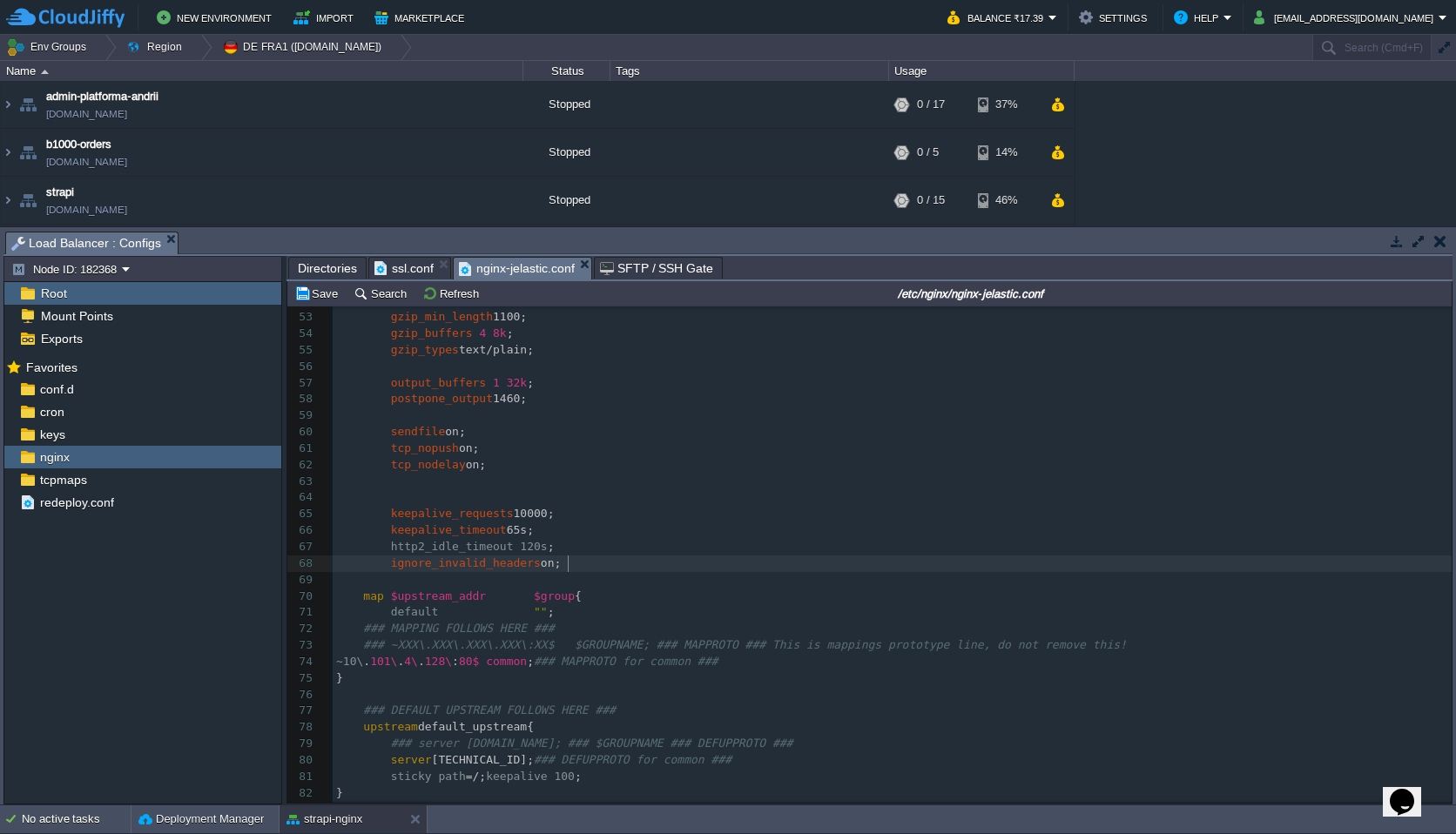
click at [588, 559] on pre "ignore_invalid_headers on;" at bounding box center [893, 564] width 1119 height 17
click at [588, 567] on pre "ignore_invalid_headers on;" at bounding box center [893, 564] width 1119 height 17
type textarea ";"
click at [526, 526] on span "65s;" at bounding box center [520, 530] width 27 height 13
click at [549, 519] on div "xxxxxxxxxx 42 client_body_timeout 10m; 43 send_timeout 10m; 44 client_max_body_…" at bounding box center [893, 546] width 1119 height 837
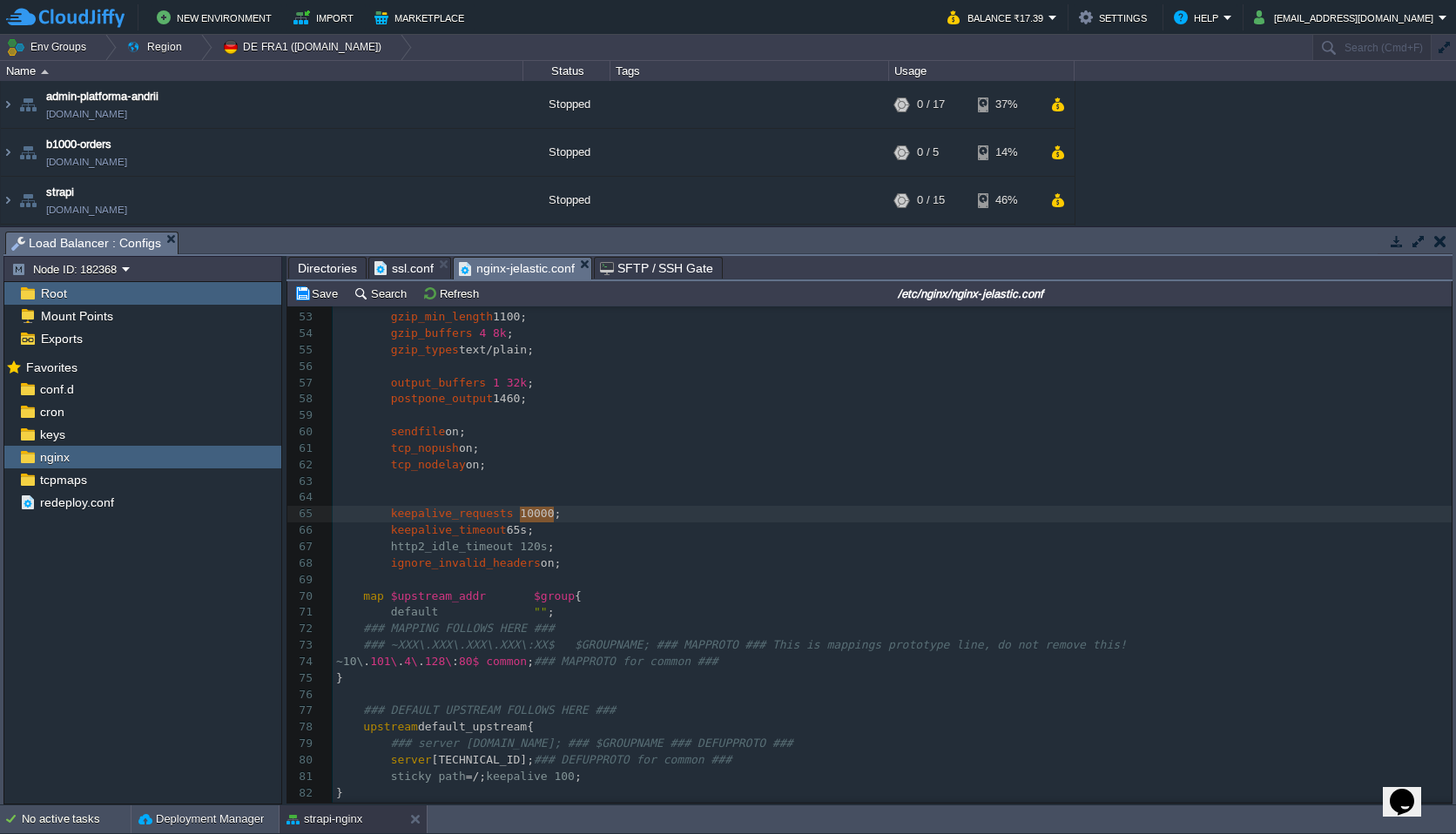
type textarea "keepalive_requests 10000;"
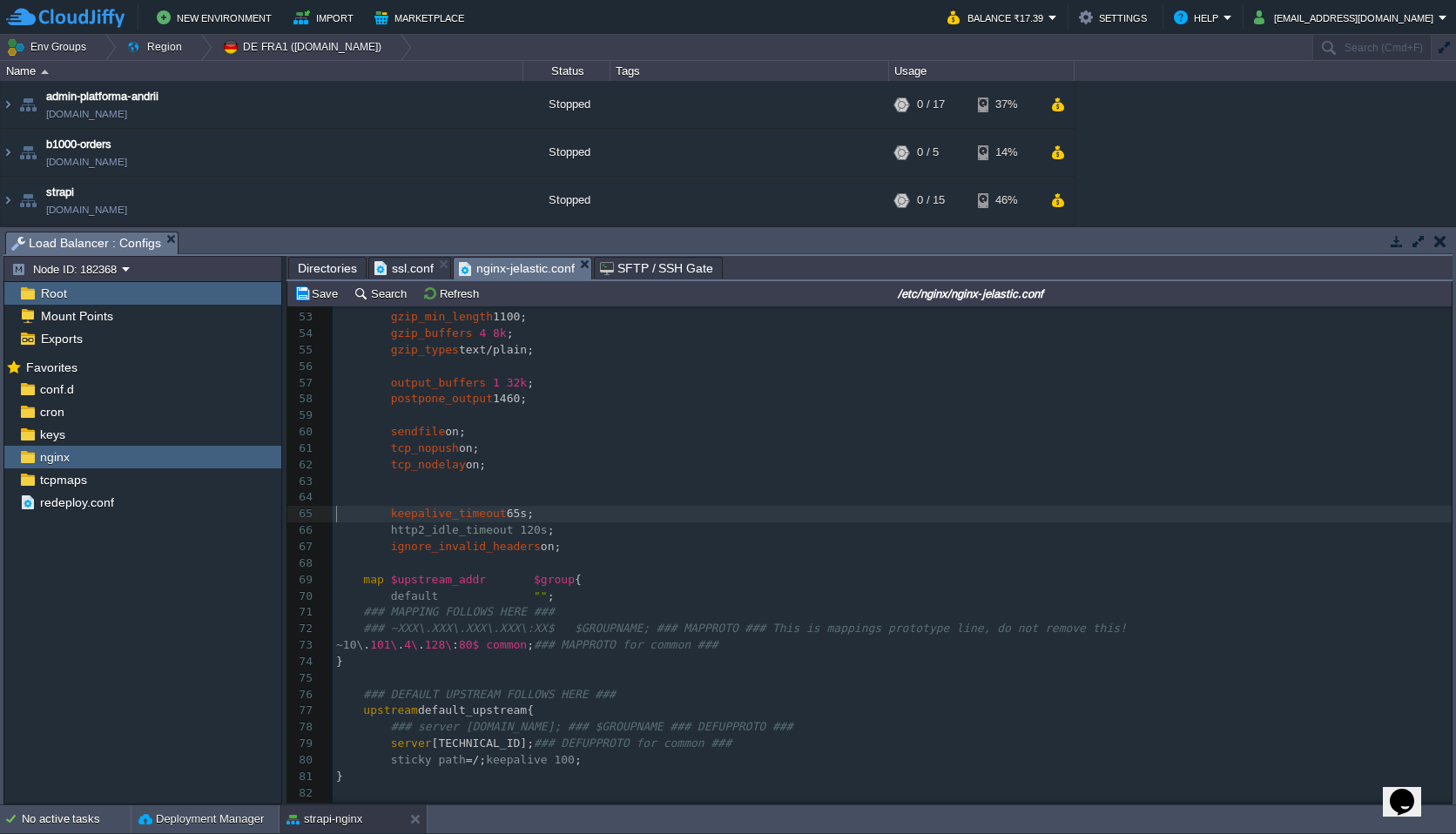
type textarea "keepalive_requests 10000;"
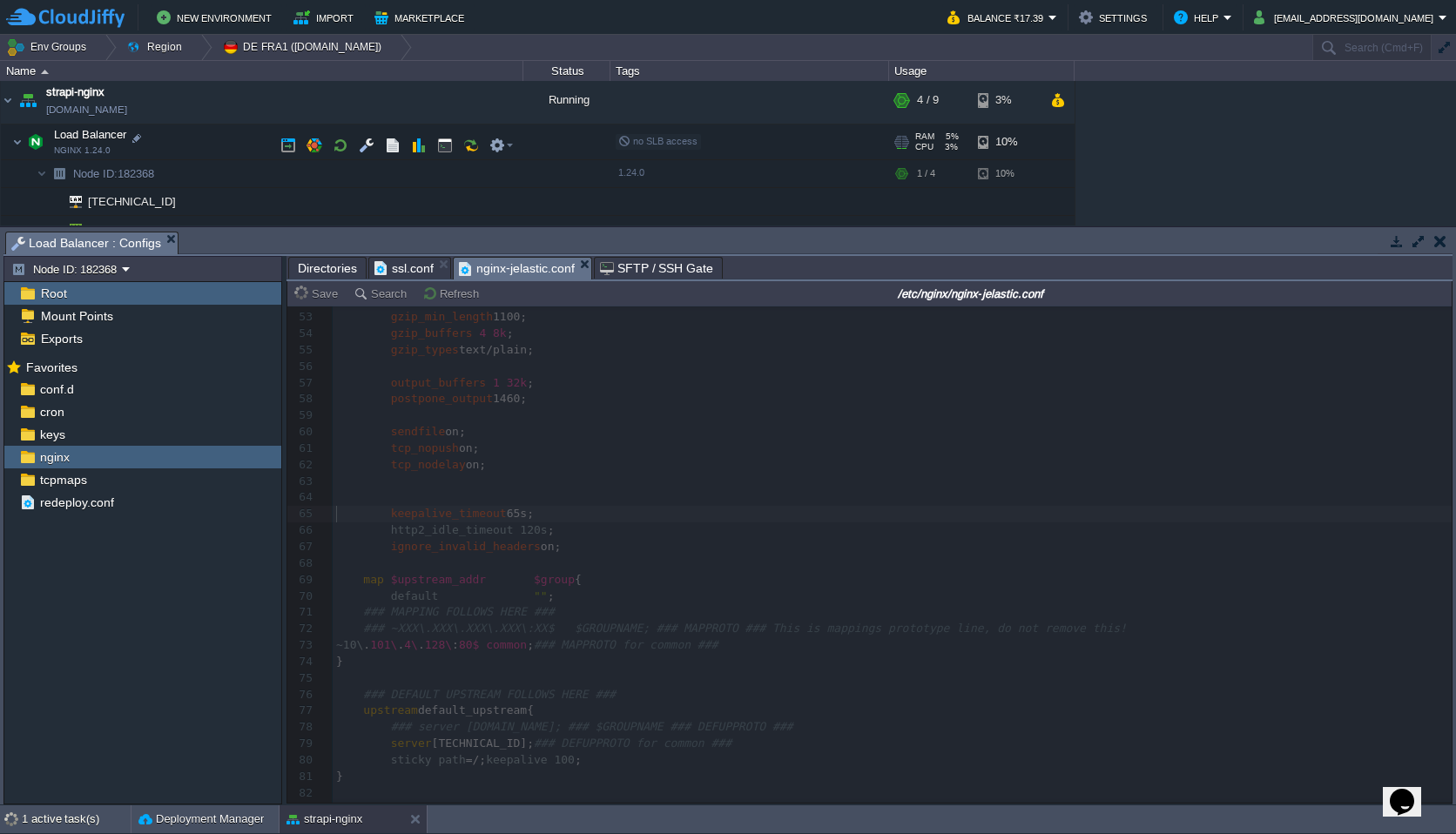
scroll to position [255, 0]
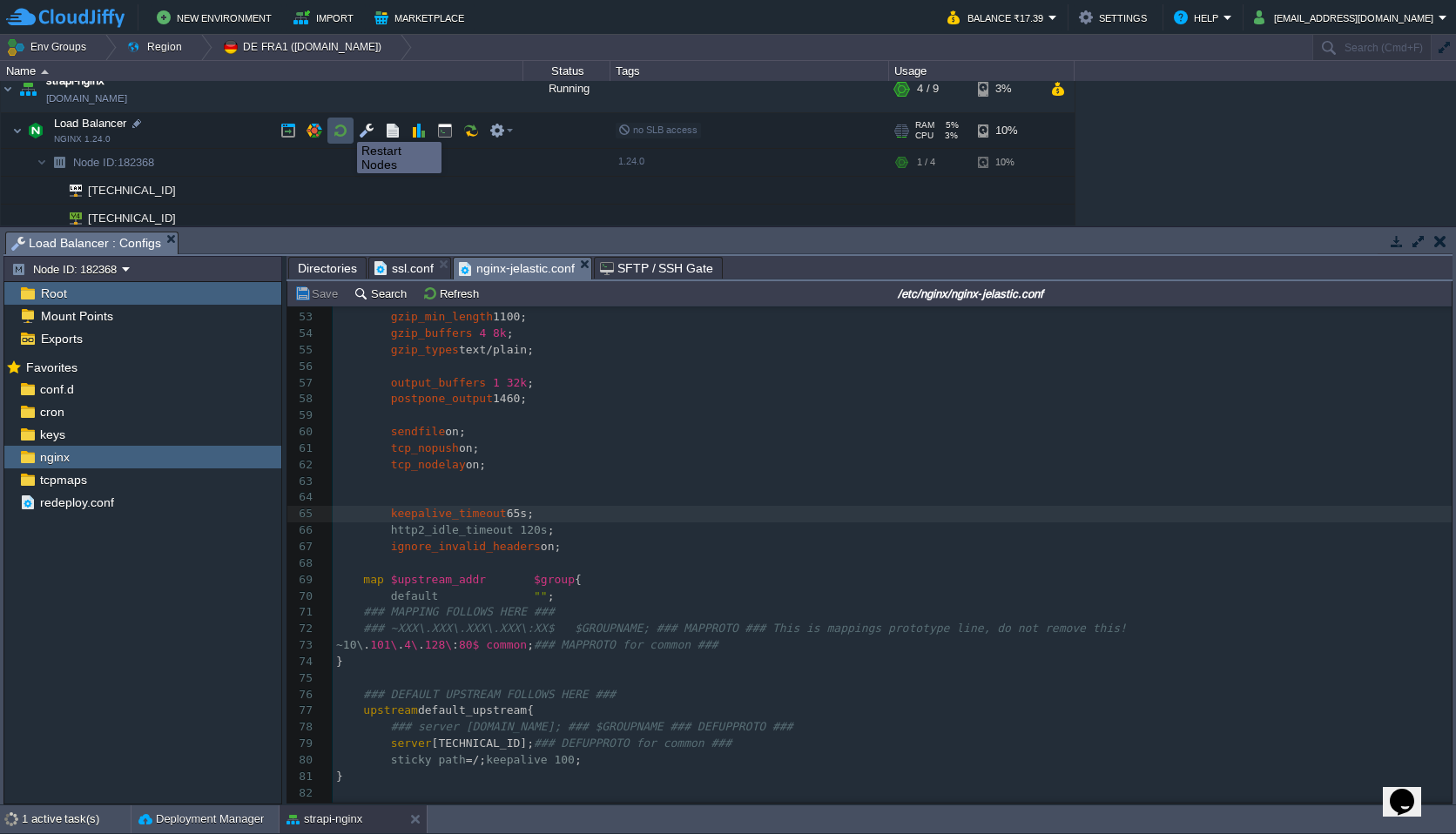
click at [344, 127] on button "button" at bounding box center [340, 130] width 16 height 16
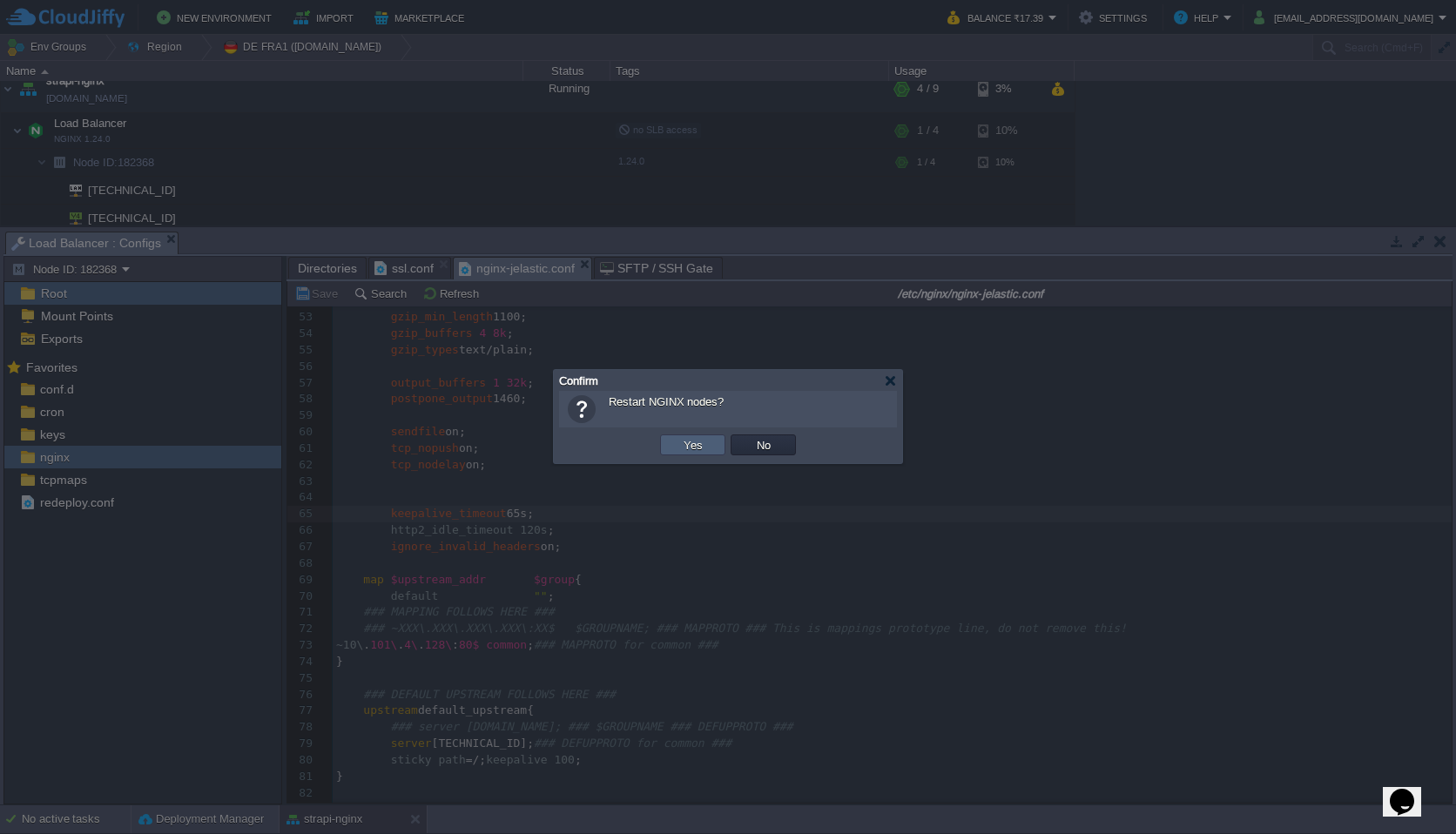
click at [689, 439] on button "Yes" at bounding box center [693, 445] width 30 height 16
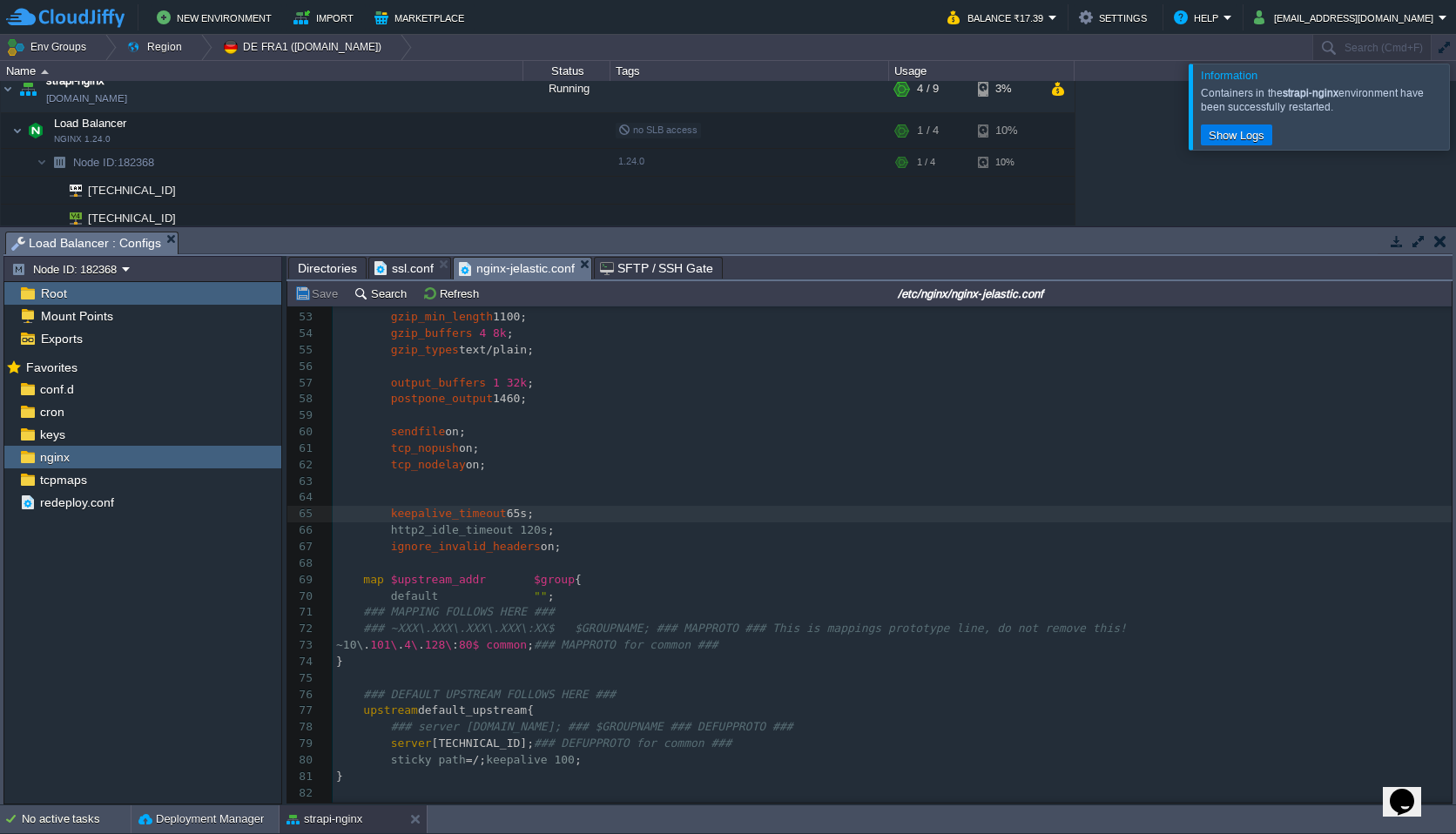
click at [1455, 109] on div at bounding box center [1477, 106] width 0 height 85
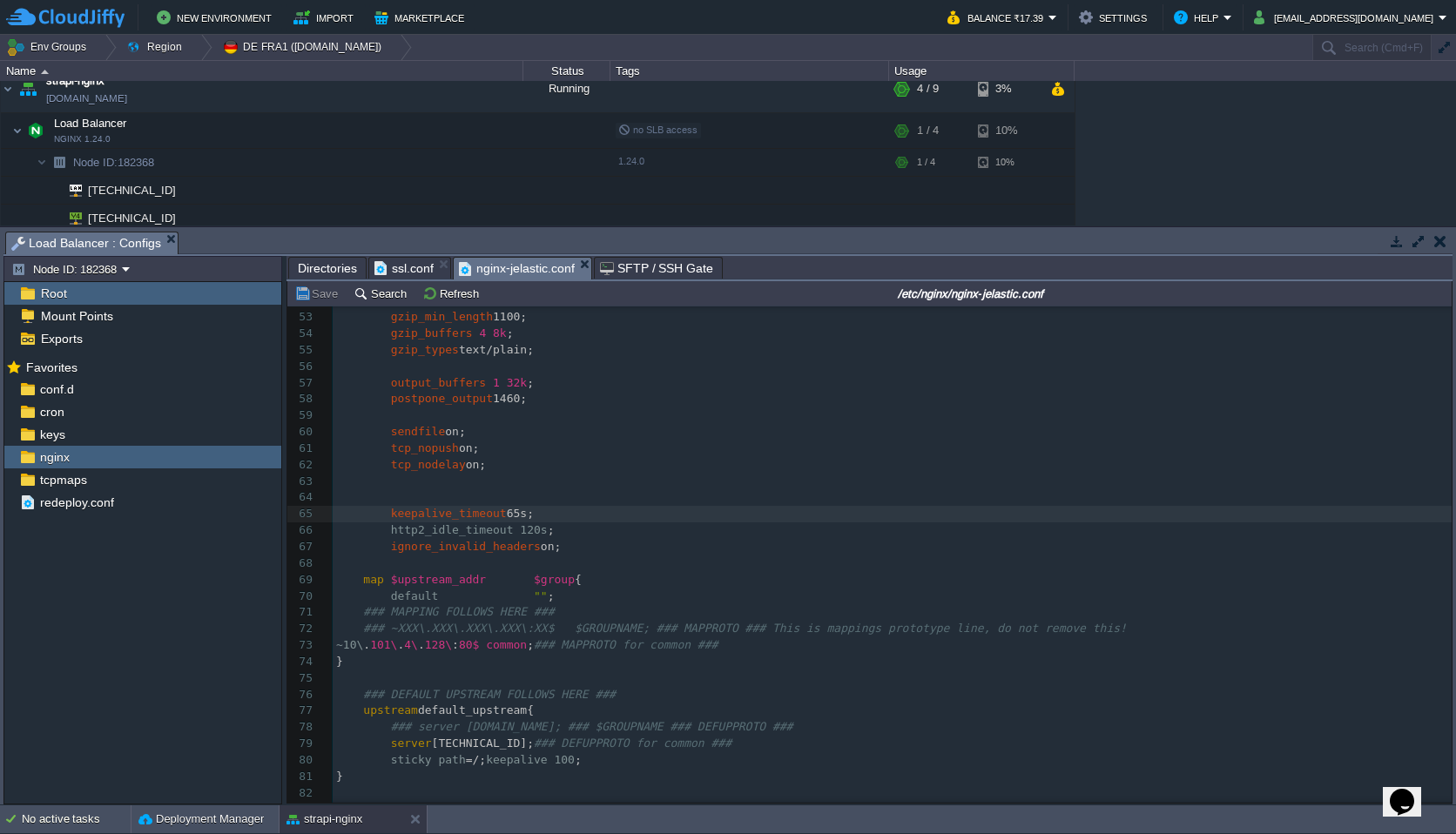
click at [591, 534] on pre "http2_idle_timeout 120s ;" at bounding box center [893, 531] width 1119 height 17
click at [591, 552] on pre "ignore_invalid_headers on;" at bounding box center [893, 547] width 1119 height 17
click at [591, 558] on pre "​" at bounding box center [893, 564] width 1119 height 17
click at [593, 534] on pre "http2_idle_timeout 120s ;" at bounding box center [893, 531] width 1119 height 17
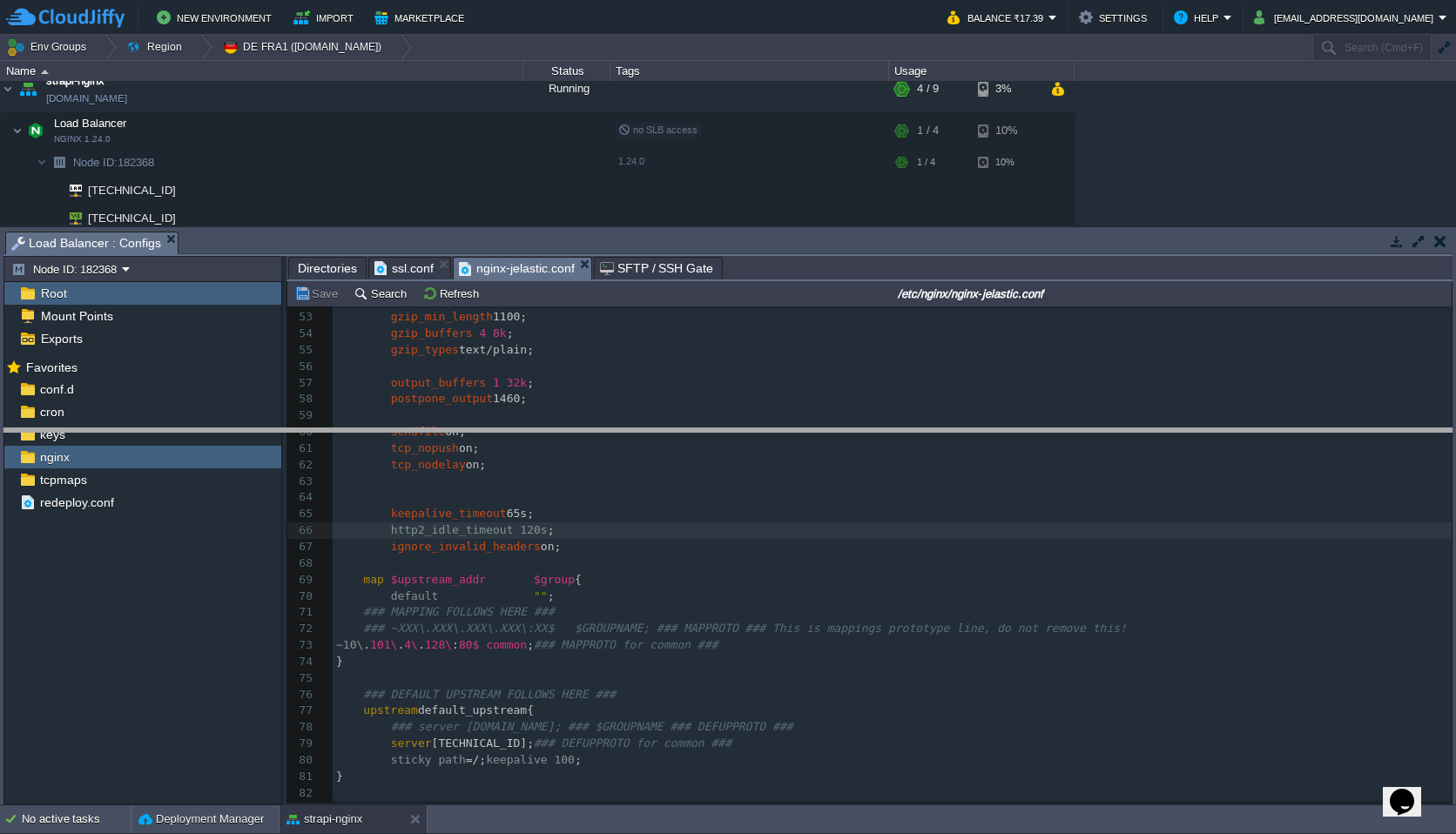
drag, startPoint x: 796, startPoint y: 245, endPoint x: 771, endPoint y: 483, distance: 239.3
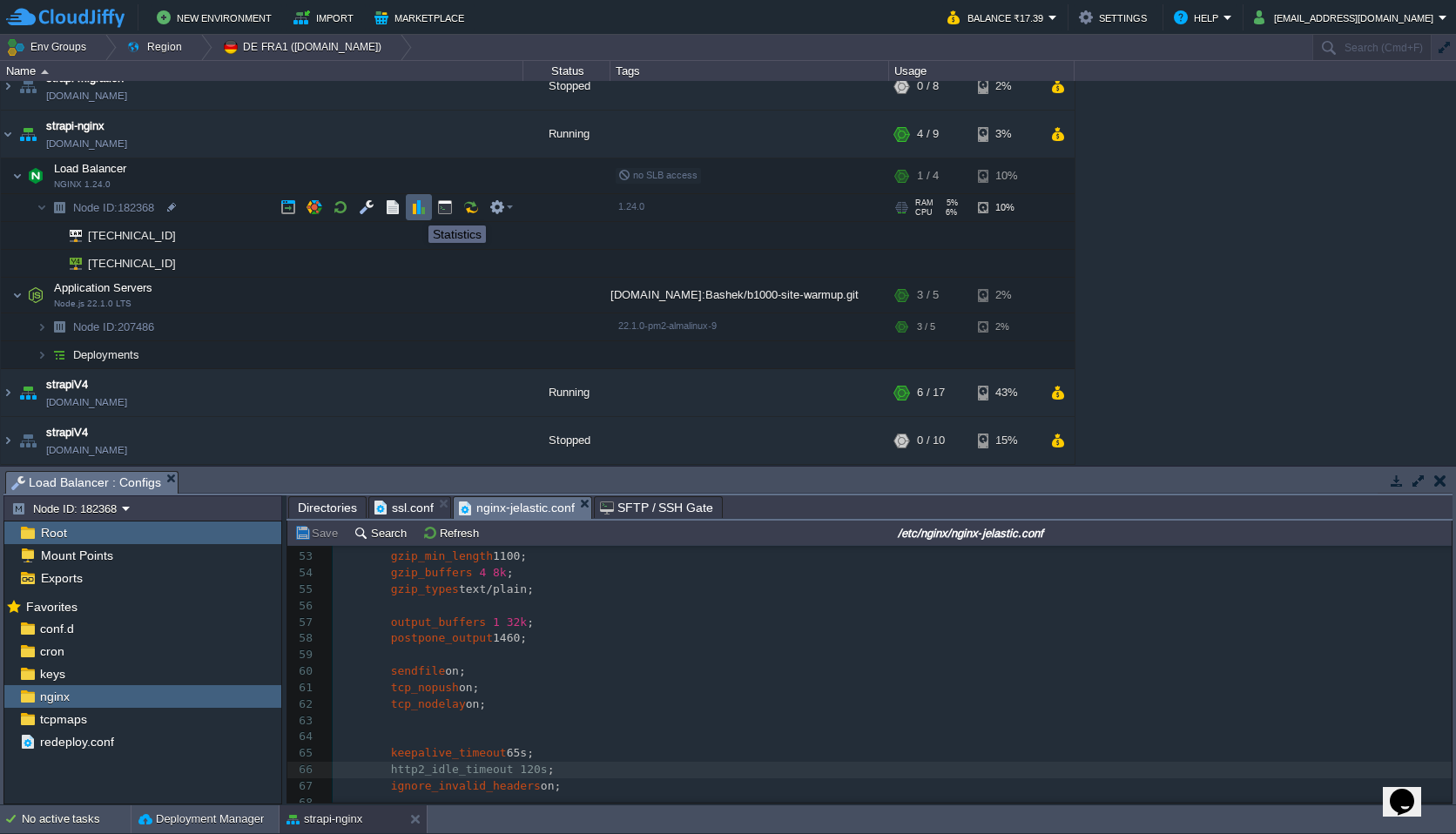
click at [415, 209] on button "button" at bounding box center [418, 207] width 16 height 16
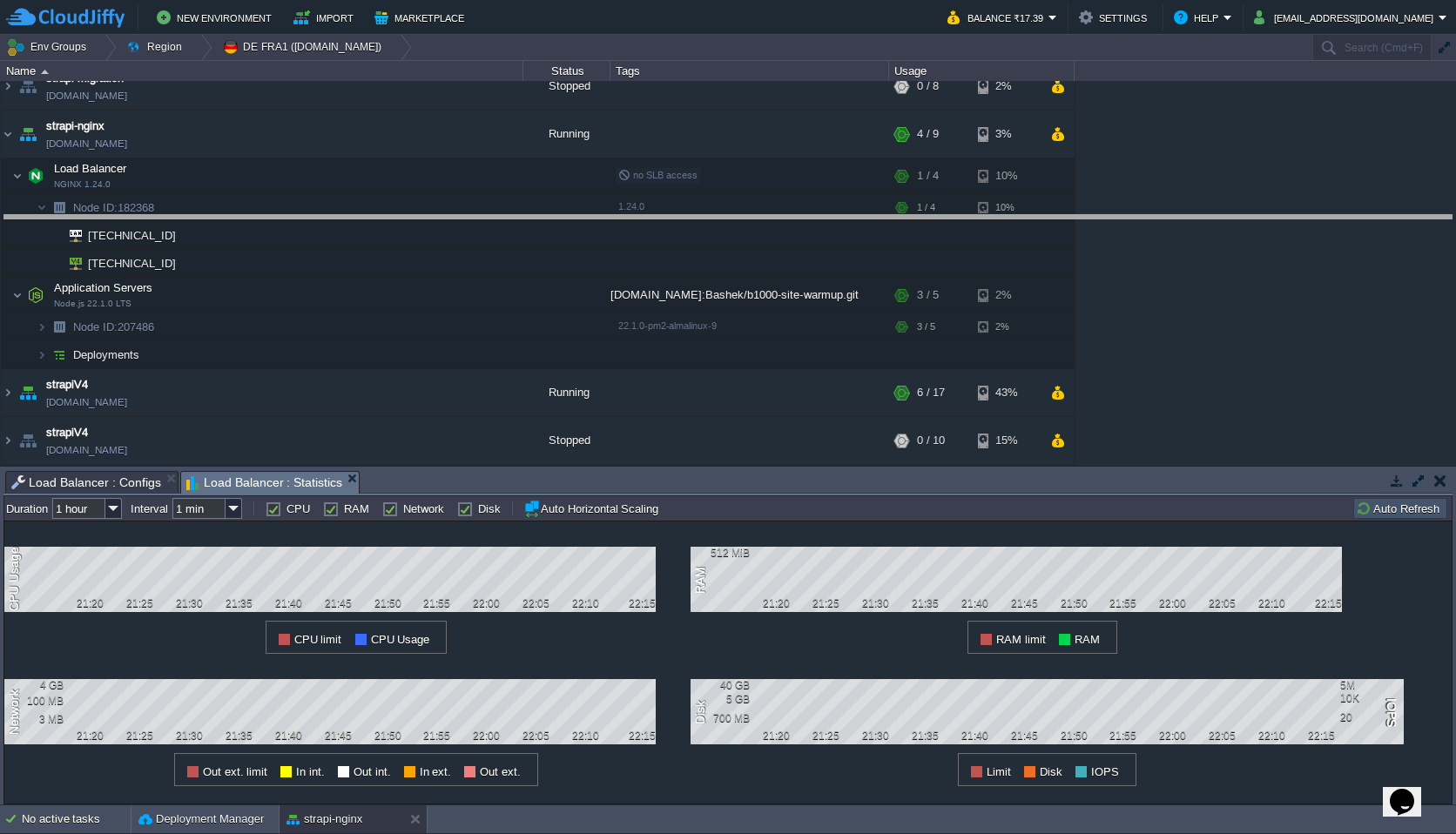
drag, startPoint x: 766, startPoint y: 493, endPoint x: 783, endPoint y: 275, distance: 218.7
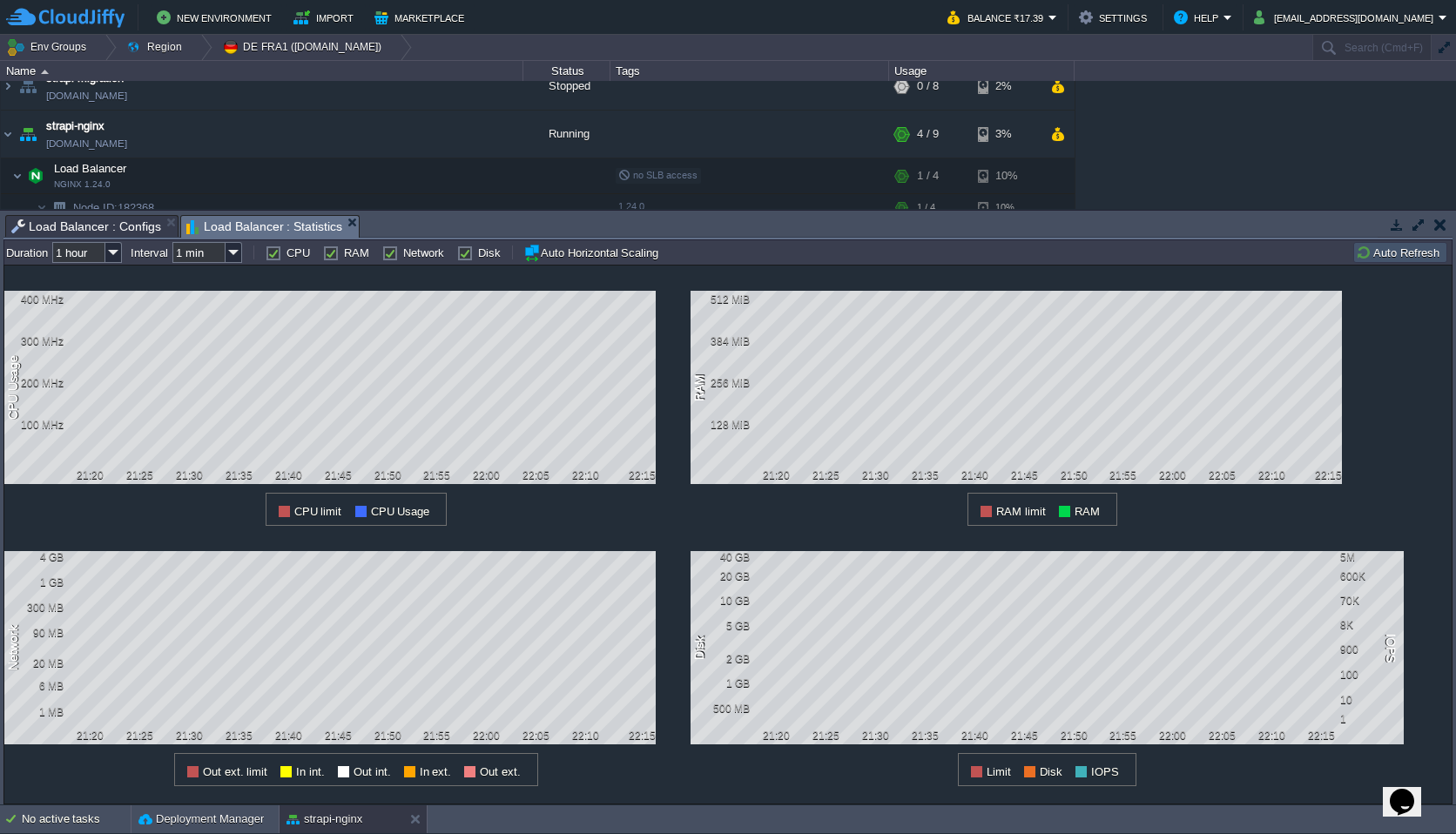
click at [1421, 663] on div "1 Disk IOPS 40 GB 20 GB 10 GB 5 GB 2 GB 1 GB 500 MB 5M 600K 70K 8K 900 100 10 1…" at bounding box center [1065, 656] width 748 height 261
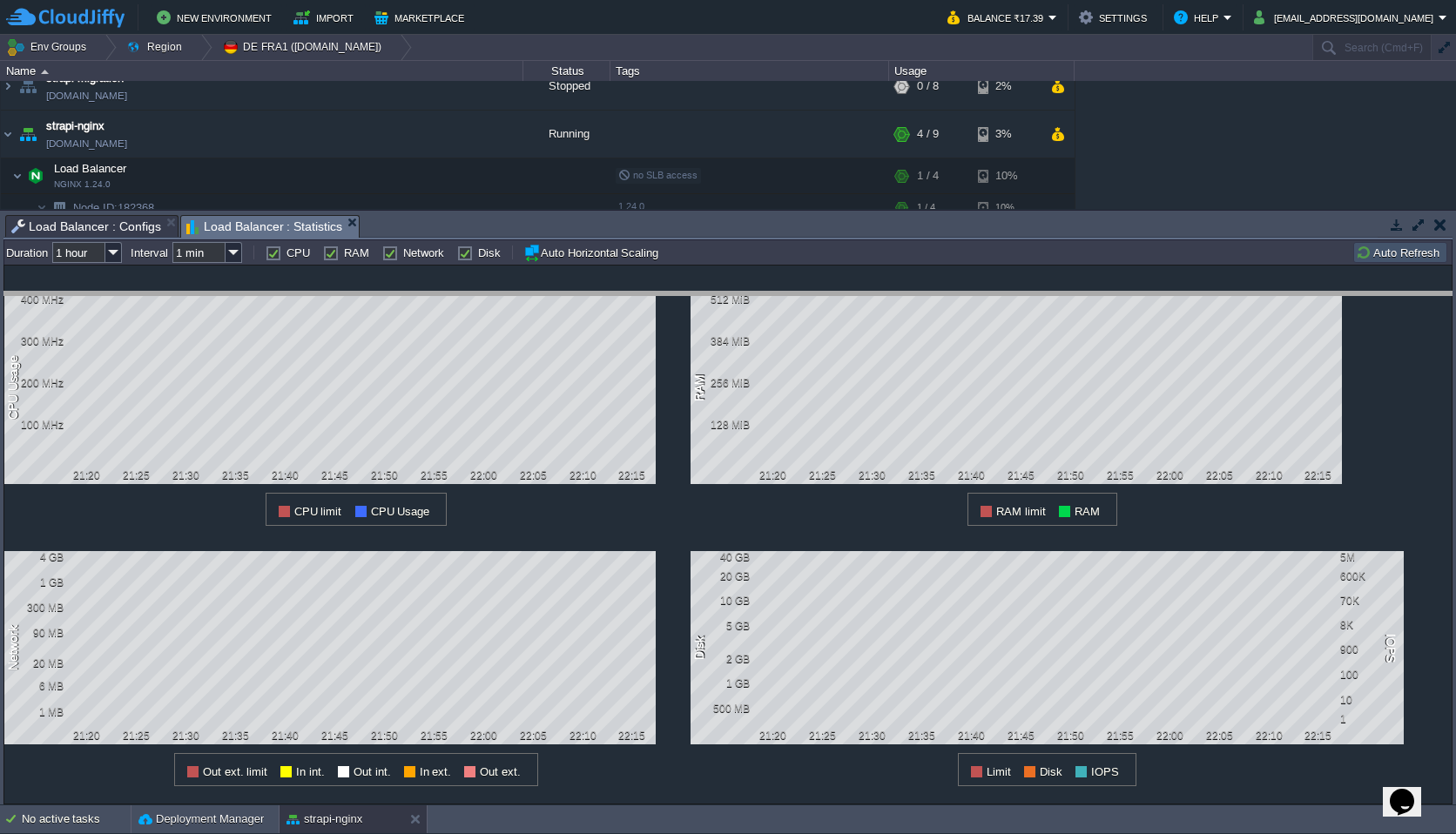
drag, startPoint x: 648, startPoint y: 227, endPoint x: 623, endPoint y: 413, distance: 187.7
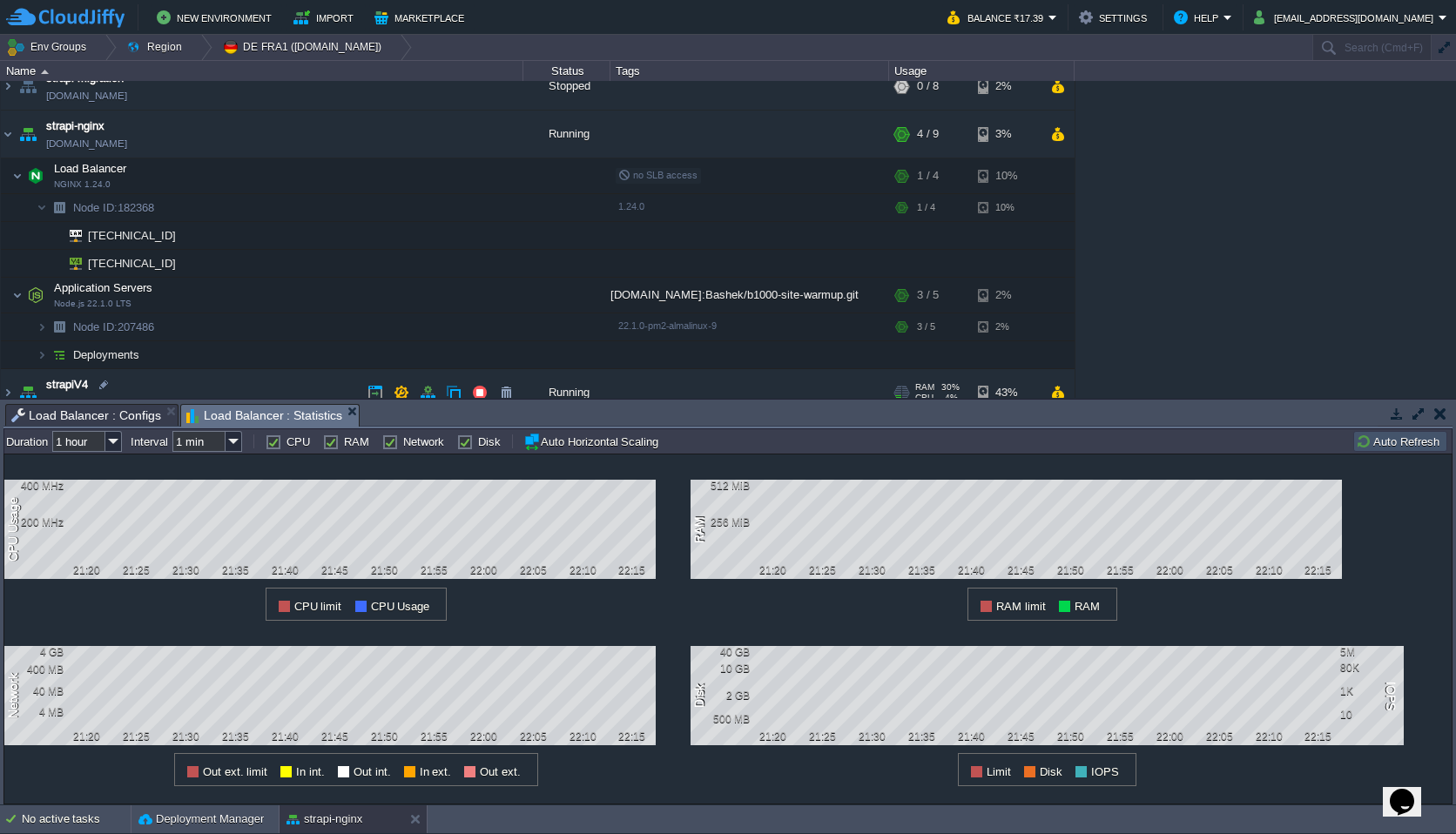
scroll to position [276, 0]
